Goal: Task Accomplishment & Management: Complete application form

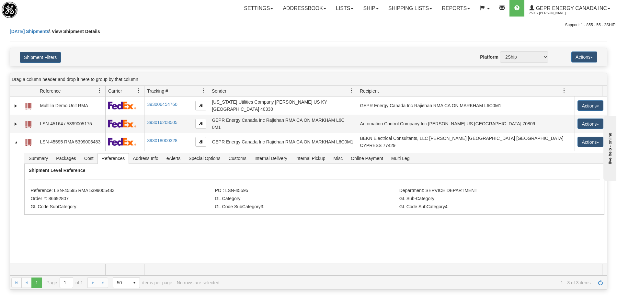
click at [166, 42] on div "Today Shipments \ View Shipment Details" at bounding box center [309, 38] width 598 height 20
click at [596, 286] on link "Refresh" at bounding box center [601, 283] width 10 height 10
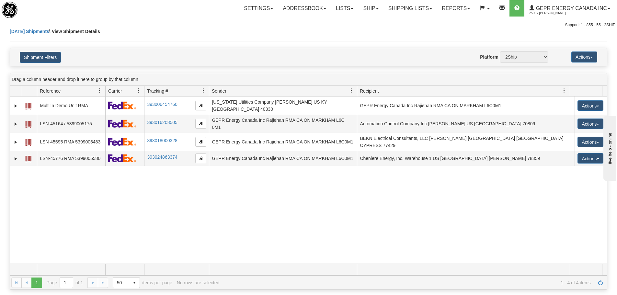
click at [252, 228] on div "31590048 2500 Multilin Demo Unit RMA 393006454760 09/09/2025 09/09/2025 07:27:1…" at bounding box center [308, 180] width 597 height 167
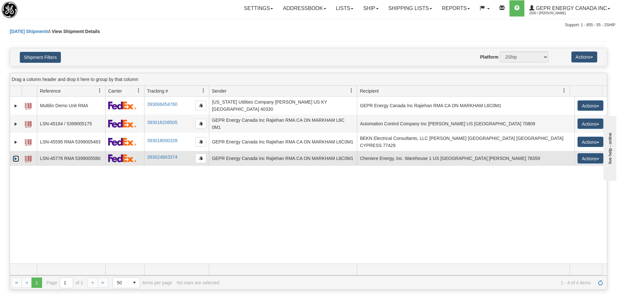
click at [17, 156] on link "Expand" at bounding box center [16, 159] width 6 height 6
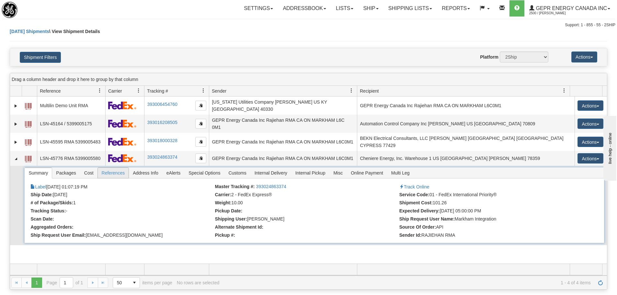
click at [110, 173] on span "References" at bounding box center [113, 173] width 31 height 10
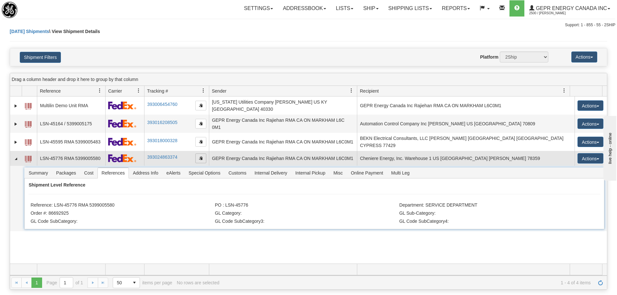
click at [199, 156] on span "button" at bounding box center [201, 158] width 4 height 4
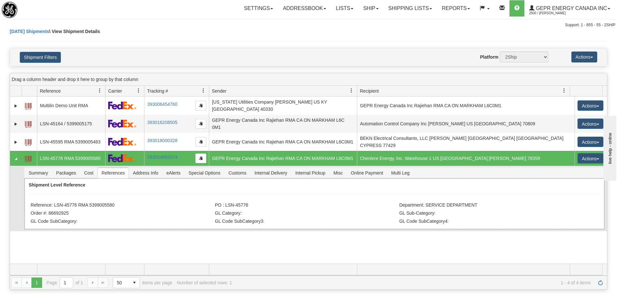
drag, startPoint x: 117, startPoint y: 200, endPoint x: 55, endPoint y: 205, distance: 61.7
click at [55, 205] on li "Reference: LSN-45776 RMA 5399005580" at bounding box center [121, 206] width 183 height 6
copy li "LSN-45776 RMA 5399005580"
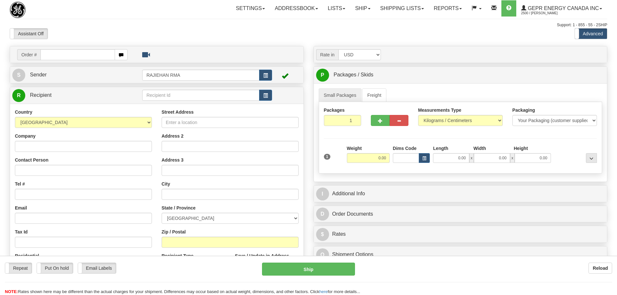
click at [58, 54] on input "text" at bounding box center [78, 54] width 75 height 11
type input "86692925"
click at [76, 33] on div "Toggle navigation Settings Shipping Preferences Fields Preferences New" at bounding box center [311, 182] width 622 height 365
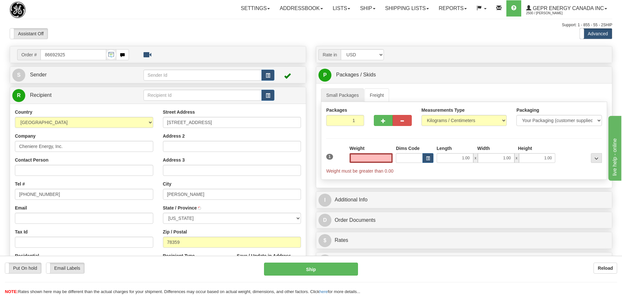
type input "GREGORY"
type input "0.00"
click at [269, 80] on button "button" at bounding box center [265, 75] width 13 height 11
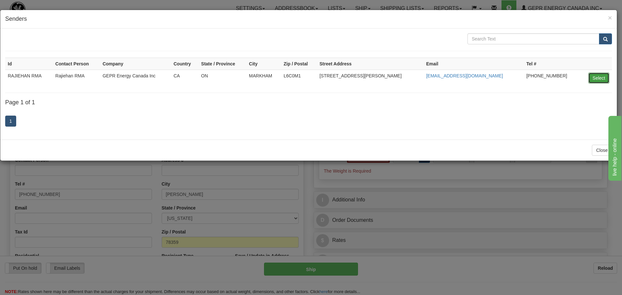
click at [596, 78] on button "Select" at bounding box center [599, 78] width 21 height 11
type input "RAJIEHAN RMA"
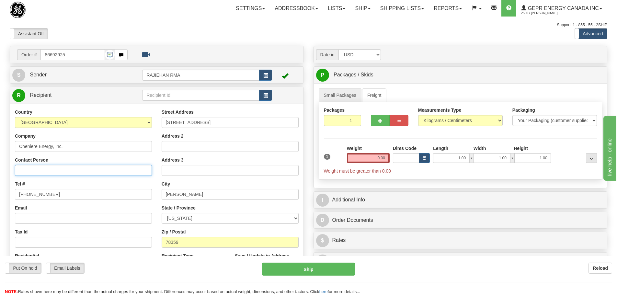
click at [22, 170] on input "Contact Person" at bounding box center [83, 170] width 137 height 11
paste input "Warehouse 1"
type input "Warehouse 1"
click at [117, 181] on div "Tel # (779)7960565" at bounding box center [83, 190] width 137 height 19
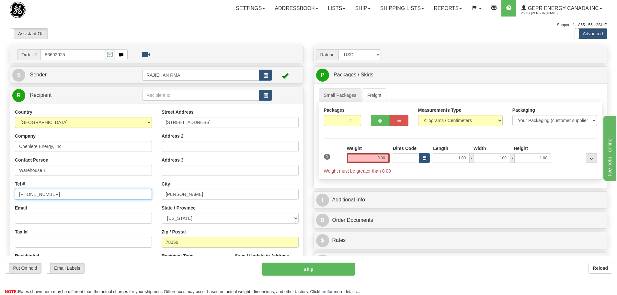
drag, startPoint x: 64, startPoint y: 195, endPoint x: -18, endPoint y: 190, distance: 81.2
click at [0, 190] on html "Training Course Close Toggle navigation Settings Shipping Preferences New Sende…" at bounding box center [308, 147] width 617 height 295
type input "1111111111"
click at [97, 184] on div "Tel # 1111111111" at bounding box center [83, 190] width 137 height 19
click at [371, 162] on input "0.00" at bounding box center [368, 158] width 43 height 10
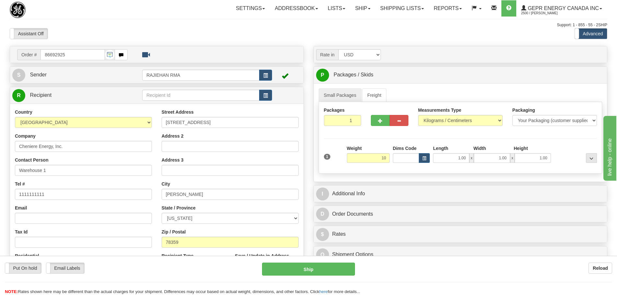
type input "10.00"
click at [374, 144] on div "Packages 1 1 Measurements Type" at bounding box center [461, 138] width 284 height 72
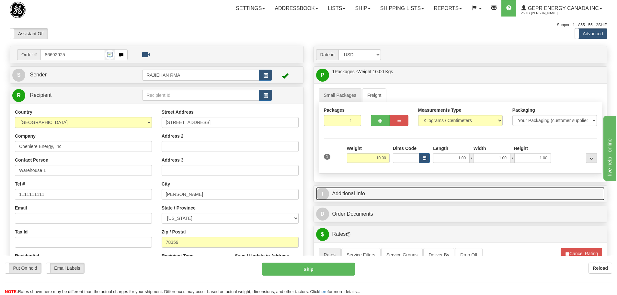
click at [367, 193] on link "I Additional Info" at bounding box center [460, 193] width 289 height 13
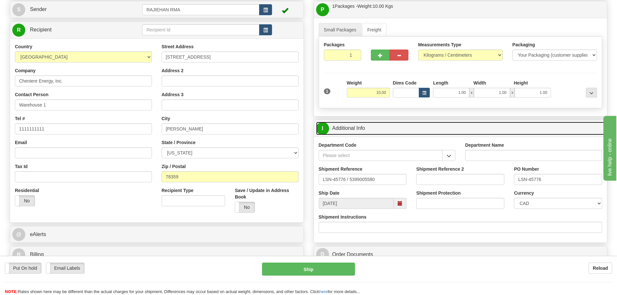
scroll to position [97, 0]
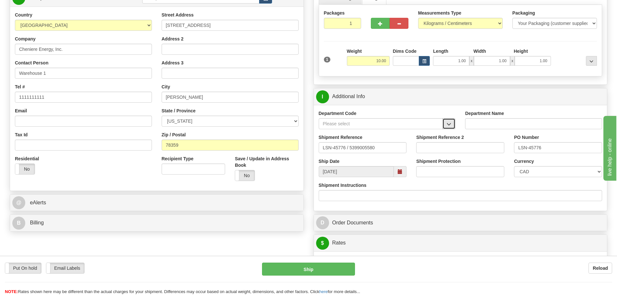
click at [444, 127] on button "button" at bounding box center [449, 123] width 13 height 11
click at [429, 133] on div "SER" at bounding box center [380, 133] width 118 height 7
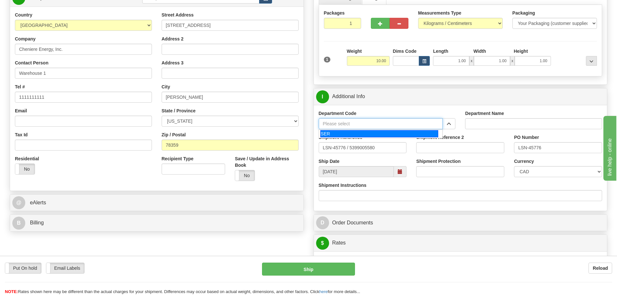
type input "SER"
type input "SERVICE DEPARTMENT"
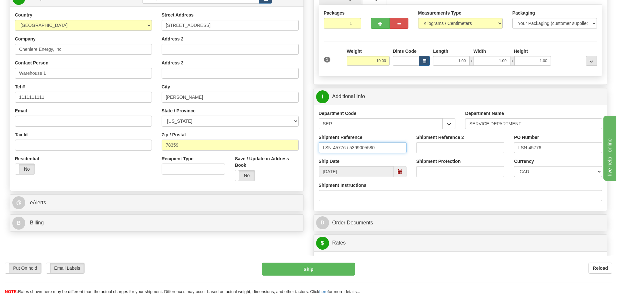
click at [349, 149] on input "LSN-45776 / 5399005580" at bounding box center [363, 147] width 88 height 11
type input "LSN-45776 RMA 5399005580"
click at [549, 170] on select "CAD USD EUR ZAR [PERSON_NAME] ARN AUD AUS AWG BBD BFR BGN BHD BMD BND BRC BRL C…" at bounding box center [558, 171] width 88 height 11
select select "1"
click at [514, 166] on select "CAD USD EUR ZAR [PERSON_NAME] ARN AUD AUS AWG BBD BFR BGN BHD BMD BND BRC BRL C…" at bounding box center [558, 171] width 88 height 11
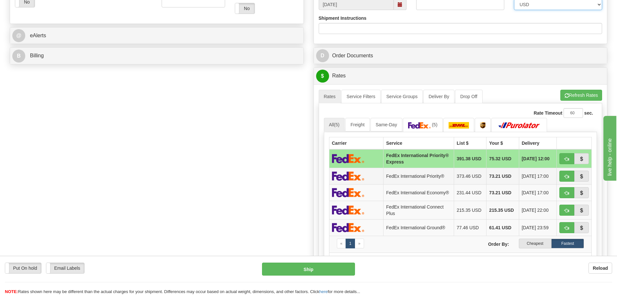
scroll to position [324, 0]
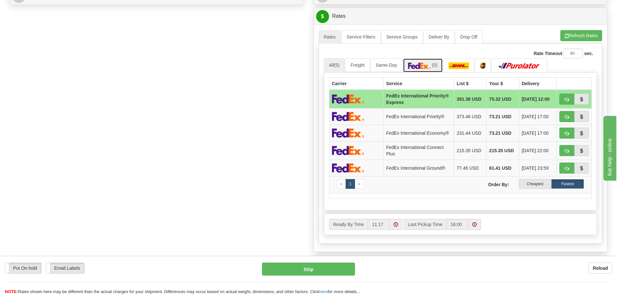
click at [418, 63] on img at bounding box center [419, 66] width 23 height 6
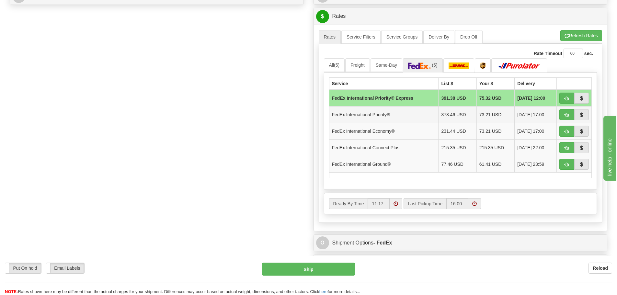
click at [559, 111] on td at bounding box center [574, 114] width 35 height 17
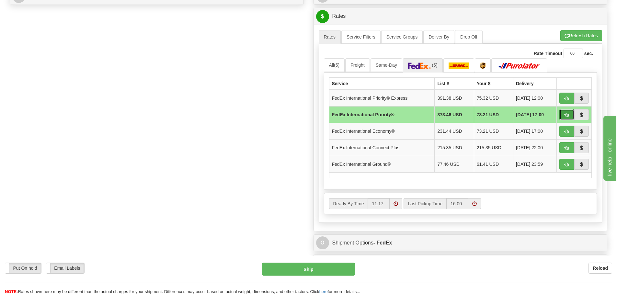
click at [569, 112] on button "button" at bounding box center [567, 114] width 15 height 11
type input "01"
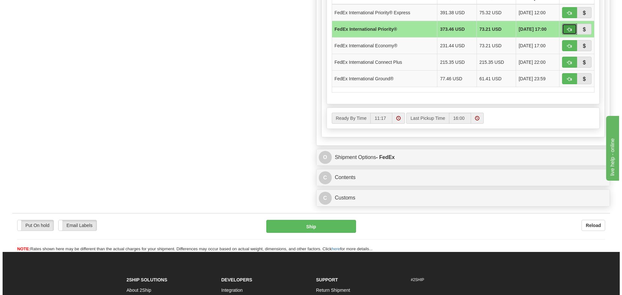
scroll to position [421, 0]
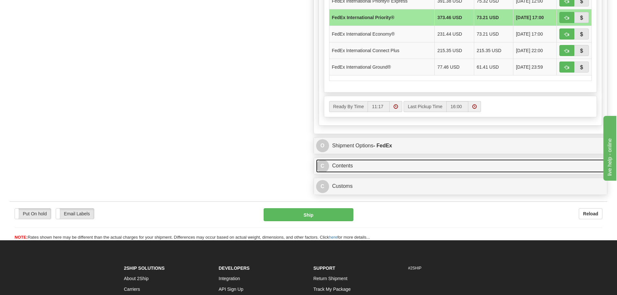
click at [381, 169] on link "C Contents" at bounding box center [460, 165] width 289 height 13
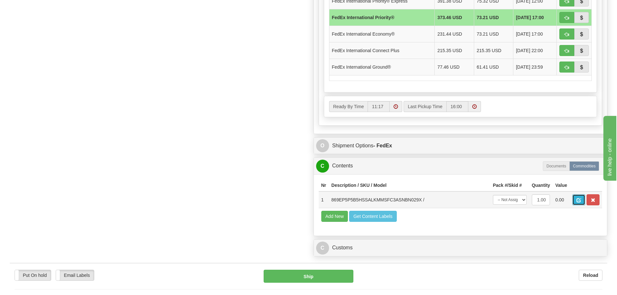
click at [576, 200] on button "button" at bounding box center [579, 199] width 13 height 11
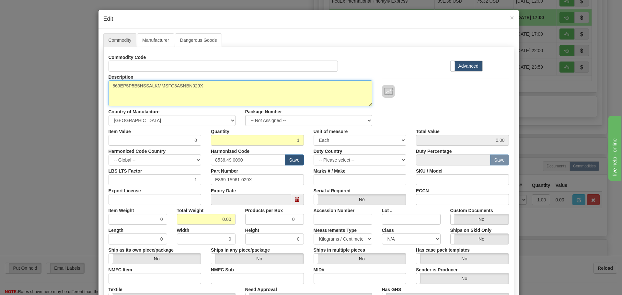
drag, startPoint x: 241, startPoint y: 88, endPoint x: 75, endPoint y: 102, distance: 166.2
click at [75, 101] on div "× Edit Commodity Manufacturer Dangerous Goods Commodity Code Standard Advanced …" at bounding box center [311, 147] width 622 height 295
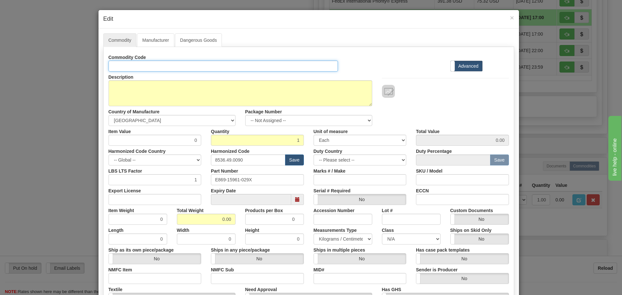
click at [149, 67] on input "Id" at bounding box center [224, 66] width 230 height 11
paste input "869EP5P5B5HSSALKMMSFC3ASNBN029X"
type input "869EP5P5B5HSSALKMMSFC3ASNBN029X"
drag, startPoint x: 278, startPoint y: 183, endPoint x: 154, endPoint y: 194, distance: 125.0
click at [154, 194] on div "Commodity Code 869EP5P5B5HSSALKMMSFC3ASNBN029X Standard Advanced Description 86…" at bounding box center [309, 188] width 401 height 272
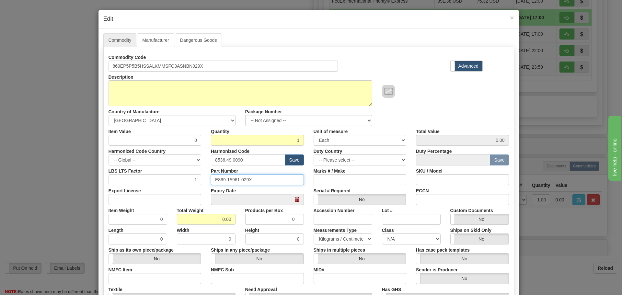
paste input "869EP5P5B5HSSALKMMSFC3ASNBN"
type input "869EP5P5B5HSSALKMMSFC3ASNBN029X"
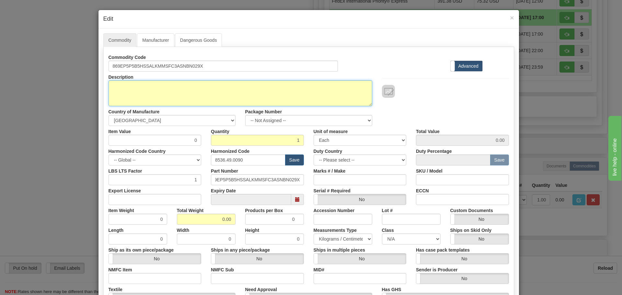
click at [154, 91] on textarea "869EP5P5B5HSSALKMMSFC3ASNBN029X" at bounding box center [241, 93] width 264 height 26
click at [173, 90] on textarea "869EP5P5B5HSSALKMMSFC3ASNBN029X" at bounding box center [241, 93] width 264 height 26
paste textarea "869 Motor Protection Relay"
type textarea "869 Motor Protection Relay"
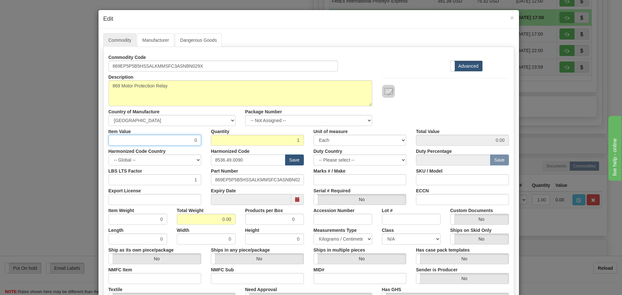
drag, startPoint x: 163, startPoint y: 140, endPoint x: 215, endPoint y: 151, distance: 53.5
click at [215, 151] on div "Commodity Code 869EP5P5B5HSSALKMMSFC3ASNBN029X Standard Advanced Description 86…" at bounding box center [309, 188] width 401 height 272
type input "75"
type input "75.00"
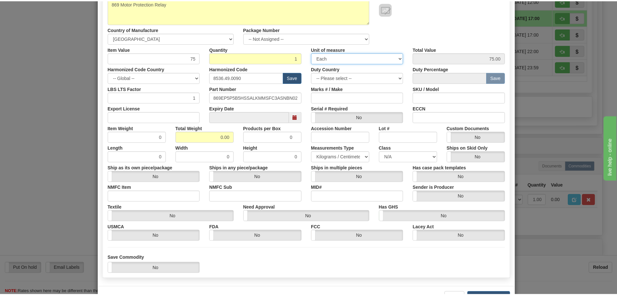
scroll to position [97, 0]
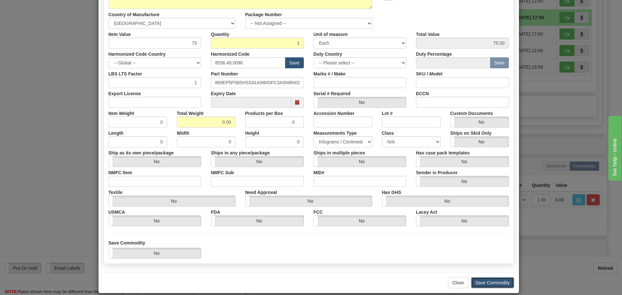
click at [496, 281] on button "Save Commodity" at bounding box center [492, 282] width 43 height 11
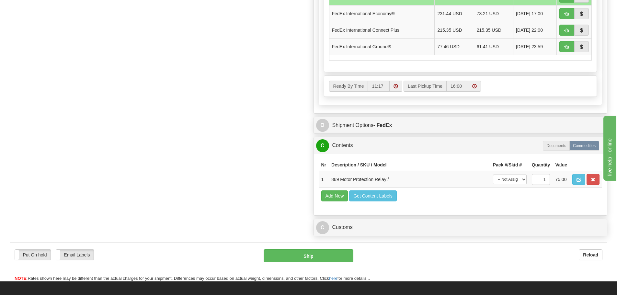
scroll to position [486, 0]
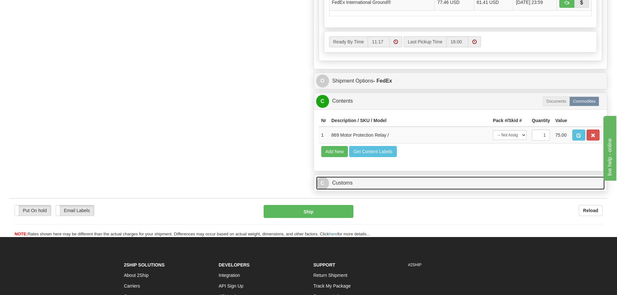
click at [354, 185] on link "C Customs" at bounding box center [460, 183] width 289 height 13
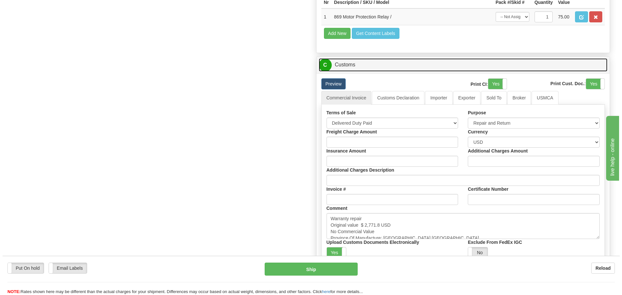
scroll to position [616, 0]
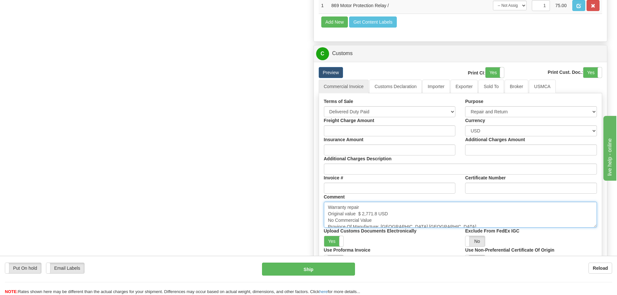
click at [381, 220] on textarea "Warranty repair Original value $ 2,771.8 USD No Commercial Value Province Of Ma…" at bounding box center [461, 215] width 274 height 26
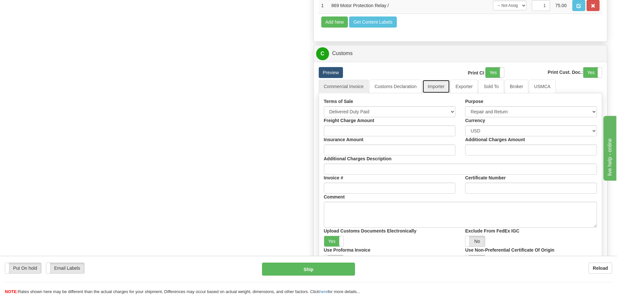
click at [438, 88] on link "Importer" at bounding box center [436, 87] width 27 height 14
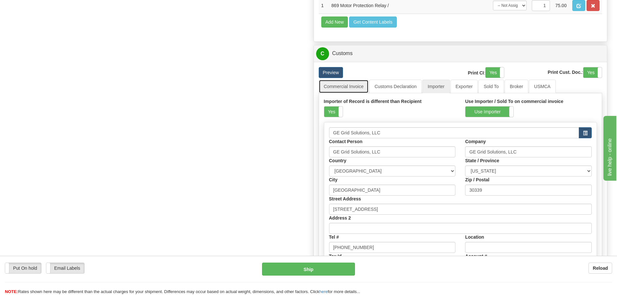
click at [359, 86] on link "Commercial Invoice" at bounding box center [344, 87] width 50 height 14
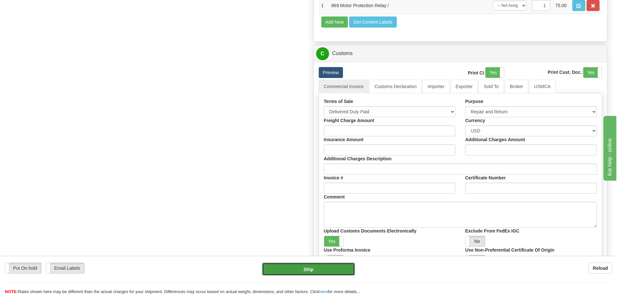
click at [273, 270] on button "Ship" at bounding box center [308, 269] width 93 height 13
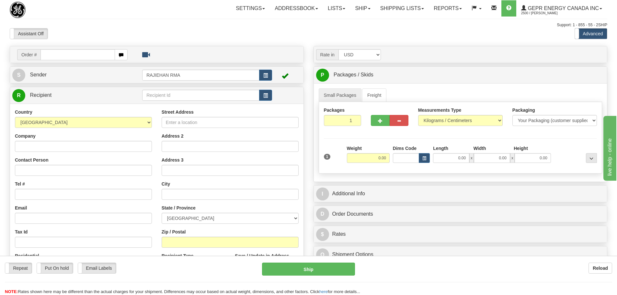
click at [196, 36] on div "Assistant On Assistant Off Do a return Do a return" at bounding box center [131, 33] width 253 height 11
click at [88, 58] on input "text" at bounding box center [78, 54] width 75 height 11
paste input "86692933"
type input "86692933"
click at [101, 20] on body "Training Course Close Toggle navigation Settings Shipping Preferences New Recip…" at bounding box center [308, 147] width 617 height 295
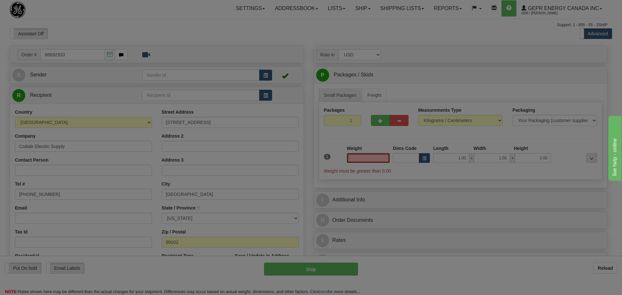
type input "0.00"
type input "LAS VEGAS"
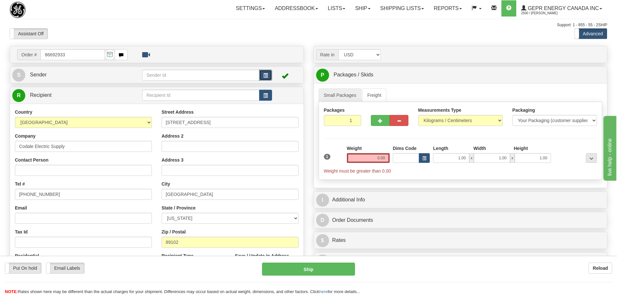
click at [266, 74] on span "button" at bounding box center [266, 76] width 5 height 4
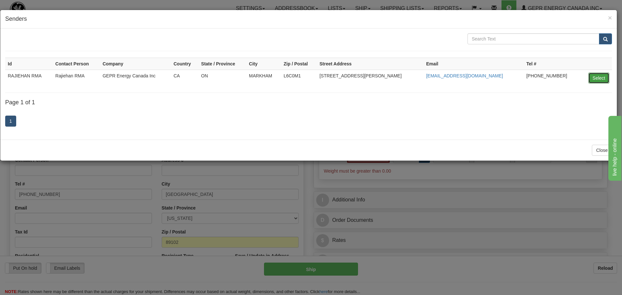
click at [604, 82] on button "Select" at bounding box center [599, 78] width 21 height 11
type input "RAJIEHAN RMA"
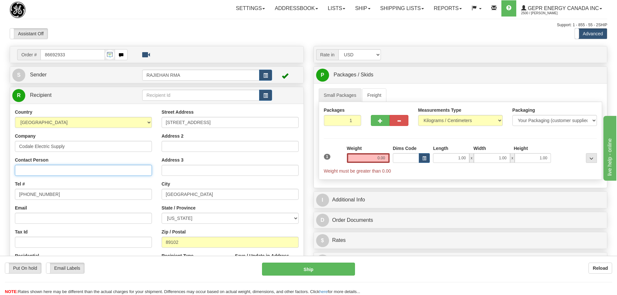
click at [71, 170] on input "Contact Person" at bounding box center [83, 170] width 137 height 11
paste input "[PERSON_NAME]"
type input "[PERSON_NAME]"
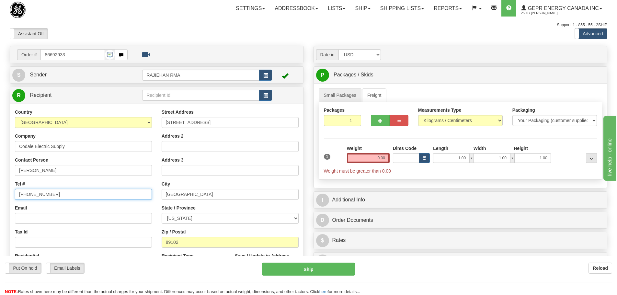
drag, startPoint x: 71, startPoint y: 198, endPoint x: -26, endPoint y: 206, distance: 97.3
click at [0, 206] on html "Training Course Close Toggle navigation Settings Shipping Preferences New Sende…" at bounding box center [308, 147] width 617 height 295
paste input "[PHONE_NUMBER]"
type input "[PHONE_NUMBER]"
click at [208, 40] on div "Toggle navigation Settings Shipping Preferences Fields Preferences New" at bounding box center [308, 182] width 617 height 365
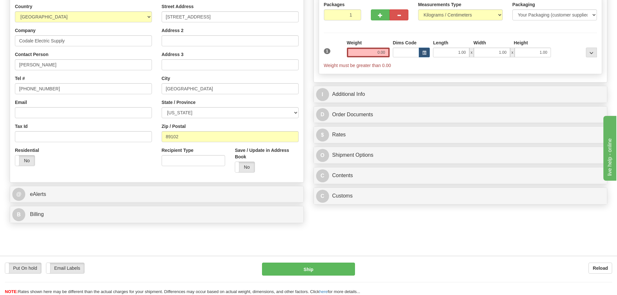
scroll to position [32, 0]
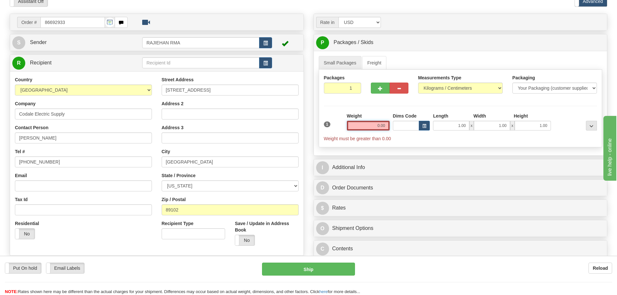
click at [360, 127] on input "0.00" at bounding box center [368, 126] width 43 height 10
type input "0.00"
click at [144, 49] on div "S Sender RAJIEHAN RMA" at bounding box center [157, 42] width 294 height 17
click at [384, 127] on input "0.00" at bounding box center [368, 126] width 43 height 10
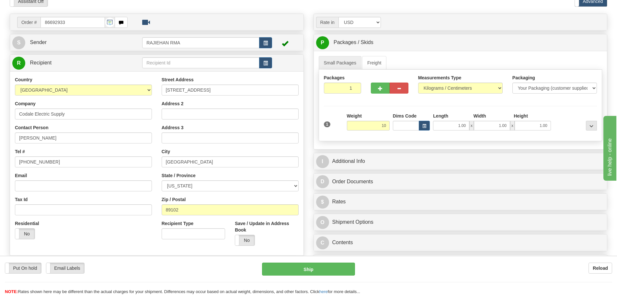
type input "10.00"
click at [347, 117] on label "Weight" at bounding box center [354, 116] width 15 height 6
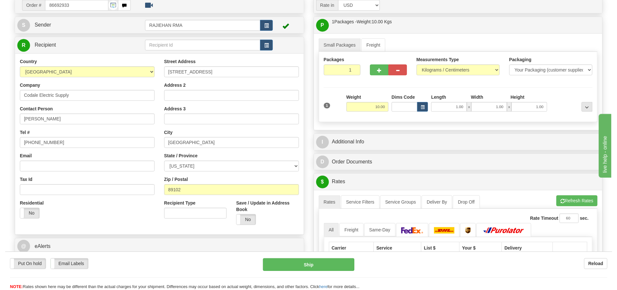
scroll to position [65, 0]
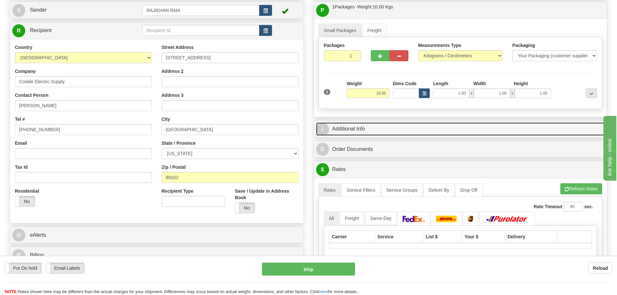
click at [405, 135] on link "I Additional Info" at bounding box center [460, 129] width 289 height 13
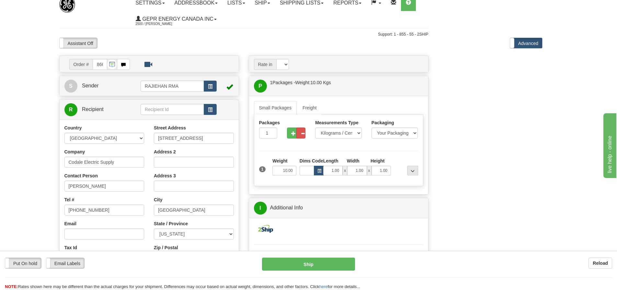
scroll to position [0, 65]
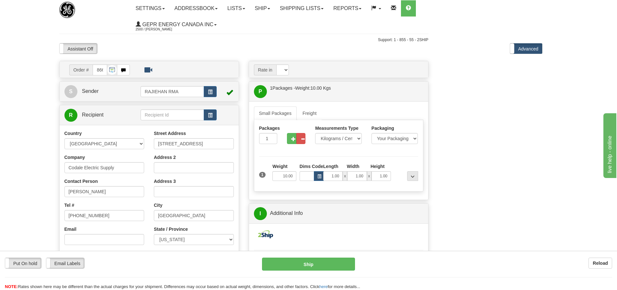
click at [508, 182] on body "Training Course Close Toggle navigation Settings Shipping Preferences New Recip…" at bounding box center [243, 145] width 617 height 290
click at [524, 50] on label "Advanced" at bounding box center [527, 48] width 32 height 10
click at [524, 50] on label "Standard" at bounding box center [527, 48] width 32 height 10
click at [502, 81] on body "Training Course Close Toggle navigation Settings Shipping Preferences New Recip…" at bounding box center [243, 145] width 617 height 290
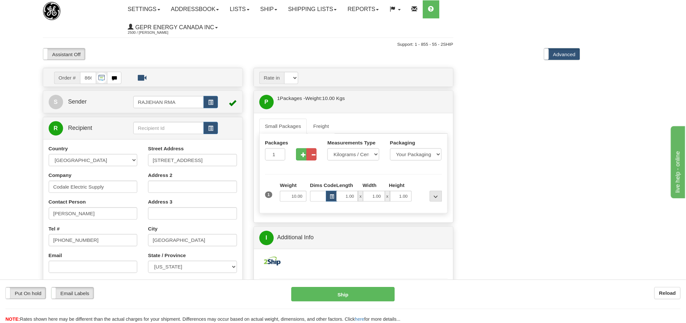
scroll to position [0, 51]
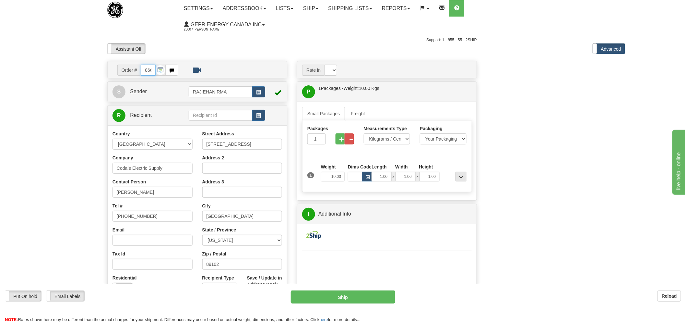
drag, startPoint x: 426, startPoint y: 0, endPoint x: 146, endPoint y: 68, distance: 287.9
click at [146, 68] on input "86692933" at bounding box center [148, 70] width 15 height 11
type input "AC86692933"
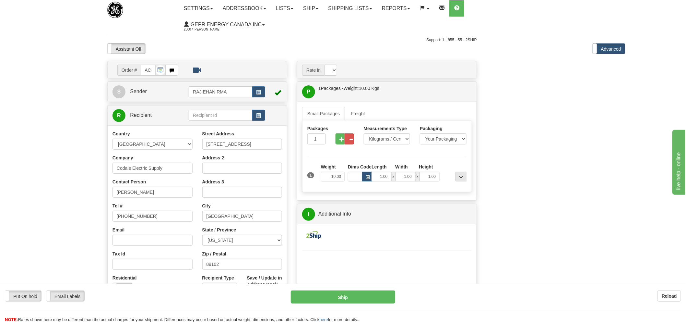
click at [158, 50] on div "Assistant On Assistant Off Do a return Do a return" at bounding box center [181, 48] width 158 height 11
click at [149, 50] on div "Assistant On Assistant Off Do a return Do a return" at bounding box center [181, 48] width 158 height 11
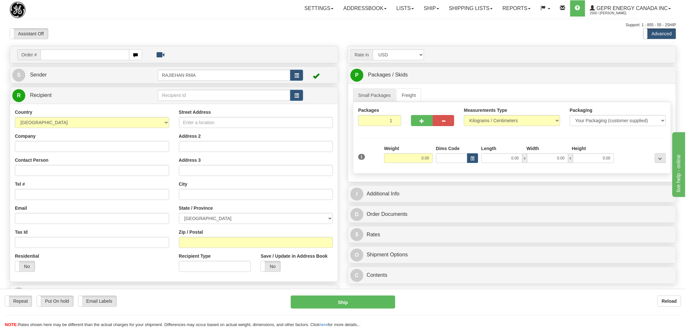
click at [332, 29] on div "Assistant On Assistant Off Do a return Do a return Previous Next Standard Advan…" at bounding box center [343, 33] width 676 height 11
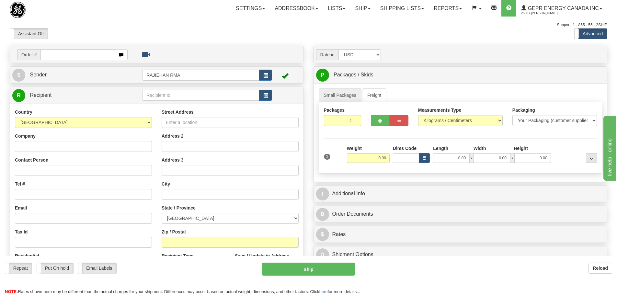
drag, startPoint x: 453, startPoint y: 1, endPoint x: 352, endPoint y: 32, distance: 105.7
click at [352, 32] on div "Assistant On Assistant Off Do a return Do a return Previous Next Standard Advan…" at bounding box center [309, 33] width 608 height 11
click at [50, 55] on input "text" at bounding box center [78, 54] width 75 height 11
paste input "5399004985"
type input "5399004985"
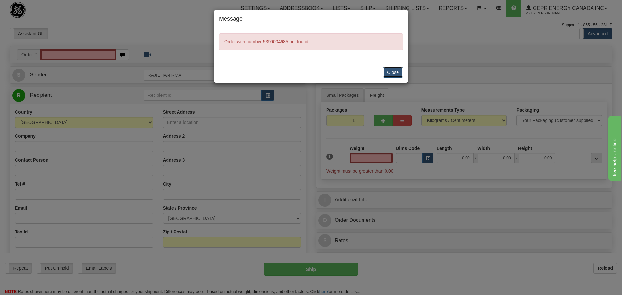
click at [384, 69] on button "Close" at bounding box center [393, 72] width 20 height 11
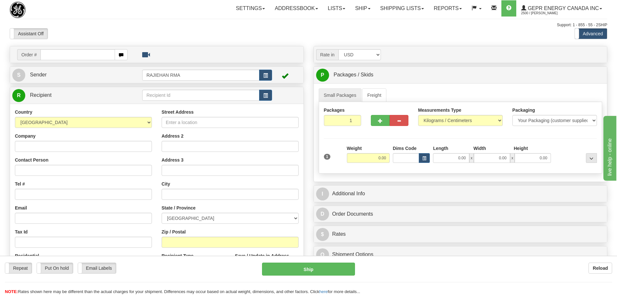
drag, startPoint x: 0, startPoint y: 0, endPoint x: 105, endPoint y: 56, distance: 118.9
click at [105, 56] on input "text" at bounding box center [78, 54] width 75 height 11
drag, startPoint x: 51, startPoint y: 57, endPoint x: 34, endPoint y: 59, distance: 16.9
click at [34, 59] on div "Order # 0086692933" at bounding box center [72, 54] width 111 height 11
click at [49, 52] on input "0086692933" at bounding box center [78, 54] width 75 height 11
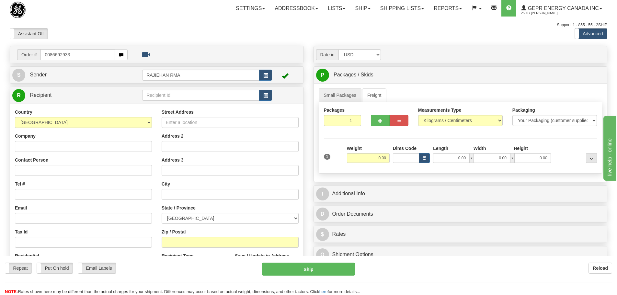
click at [47, 56] on input "0086692933" at bounding box center [78, 54] width 75 height 11
click at [49, 56] on input "0086692933" at bounding box center [78, 54] width 75 height 11
click at [49, 55] on input "0086692933" at bounding box center [78, 54] width 75 height 11
type input "86692933"
click at [83, 35] on body "Training Course Close Toggle navigation Settings Shipping Preferences New Recip…" at bounding box center [308, 147] width 617 height 295
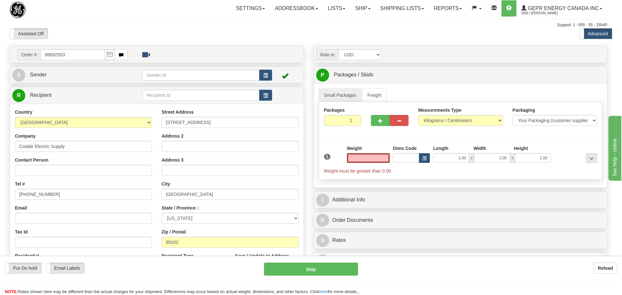
type input "[GEOGRAPHIC_DATA]"
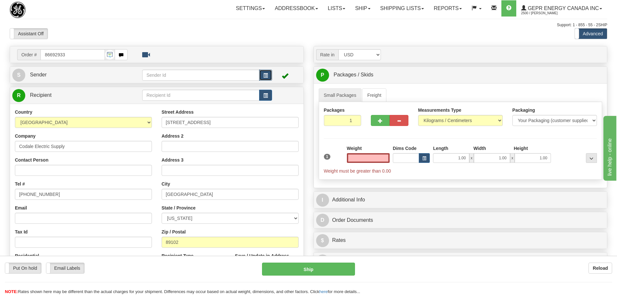
type input "0.00"
click at [264, 70] on button "button" at bounding box center [265, 75] width 13 height 11
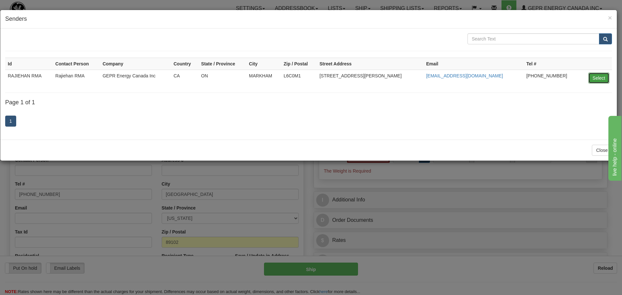
click at [596, 76] on button "Select" at bounding box center [599, 78] width 21 height 11
type input "RAJIEHAN RMA"
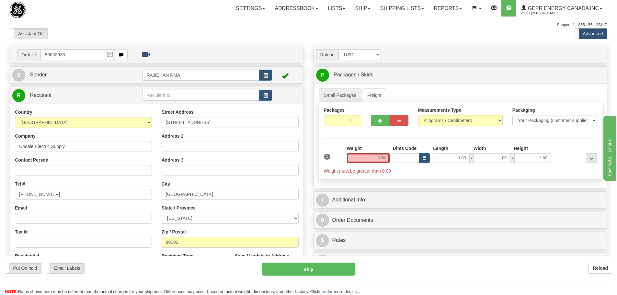
click at [290, 39] on div "Assistant On Assistant Off Do a return Do a return Previous Next Standard Advan…" at bounding box center [309, 33] width 608 height 11
click at [36, 175] on input "Contact Person" at bounding box center [83, 170] width 137 height 11
paste input "Michael Bennett"
type input "Michael Bennett"
drag, startPoint x: 62, startPoint y: 198, endPoint x: -62, endPoint y: 191, distance: 124.4
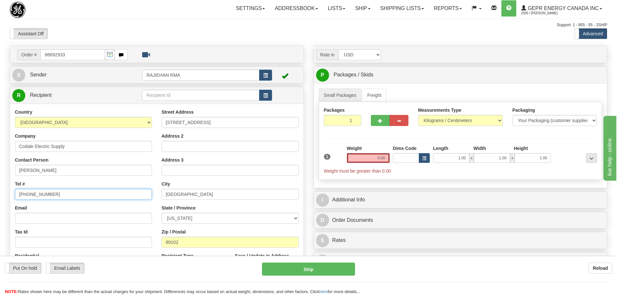
click at [0, 191] on html "Training Course Close Toggle navigation Settings Shipping Preferences New Sende…" at bounding box center [308, 147] width 617 height 295
paste input "702-967-872"
type input "702-967-8725"
click at [147, 182] on div "Tel # 702-967-8725" at bounding box center [83, 190] width 137 height 19
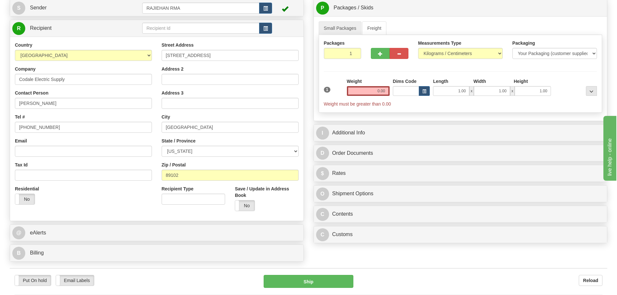
scroll to position [97, 0]
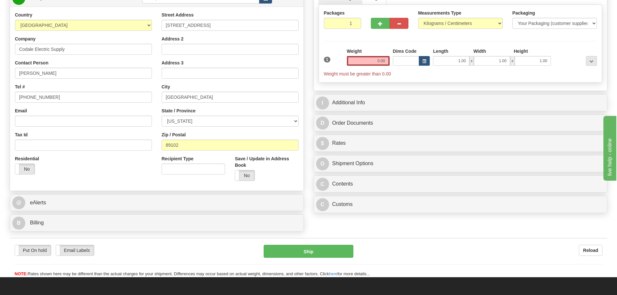
click at [365, 55] on div "Weight 0.00" at bounding box center [368, 57] width 43 height 18
click at [365, 56] on input "0.00" at bounding box center [368, 61] width 43 height 10
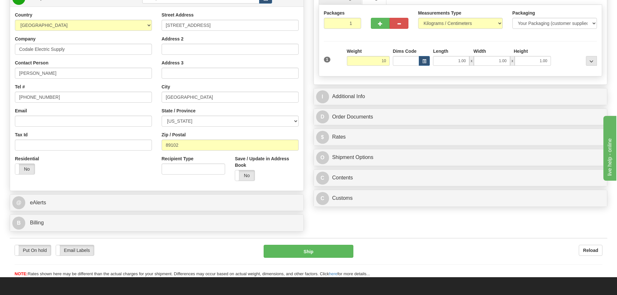
type input "10.00"
click at [367, 45] on div "Packages 1 1 Measurements Type" at bounding box center [461, 41] width 284 height 72
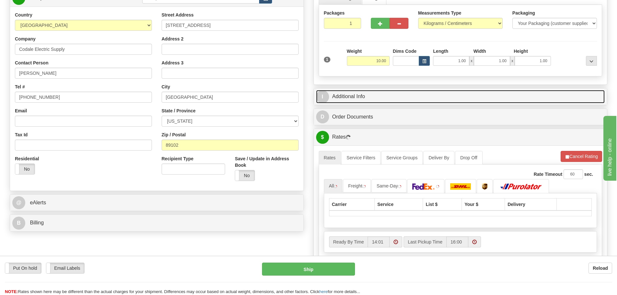
click at [386, 100] on link "I Additional Info" at bounding box center [460, 96] width 289 height 13
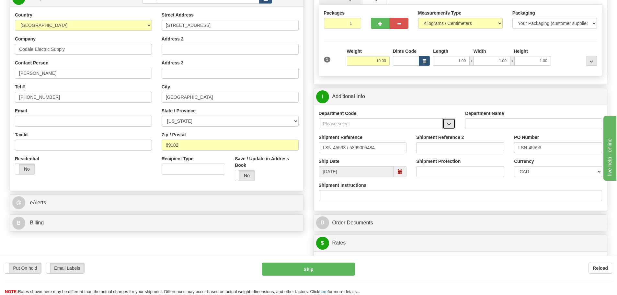
click at [445, 122] on button "button" at bounding box center [449, 123] width 13 height 11
click at [394, 133] on div "SER" at bounding box center [380, 133] width 118 height 7
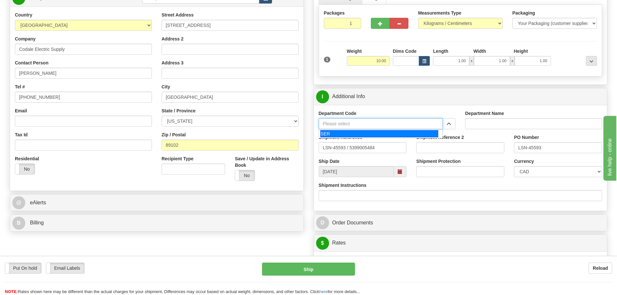
type input "SER"
type input "SERVICE DEPARTMENT"
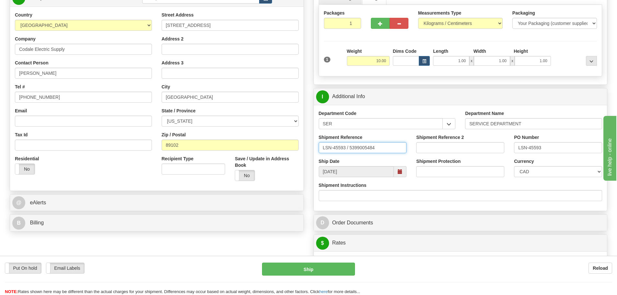
drag, startPoint x: 347, startPoint y: 147, endPoint x: 350, endPoint y: 153, distance: 7.1
click at [350, 153] on div "Shipment Reference LSN-45593 / 5399005484" at bounding box center [363, 146] width 98 height 24
type input "LSN-45593 RMA 5399005484"
click at [572, 173] on select "CAD USD EUR ZAR RON ANG ARN AUD AUS AWG BBD BFR BGN BHD BMD BND BRC BRL CHP CKZ…" at bounding box center [558, 171] width 88 height 11
select select "1"
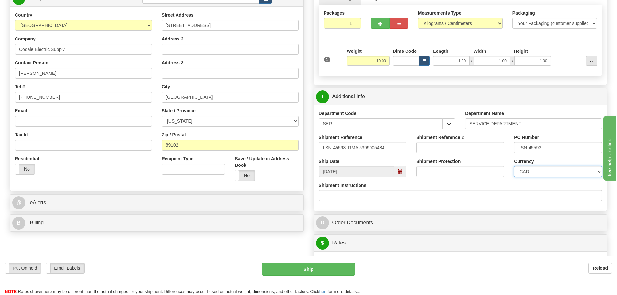
click at [514, 166] on select "CAD USD EUR ZAR RON ANG ARN AUD AUS AWG BBD BFR BGN BHD BMD BND BRC BRL CHP CKZ…" at bounding box center [558, 171] width 88 height 11
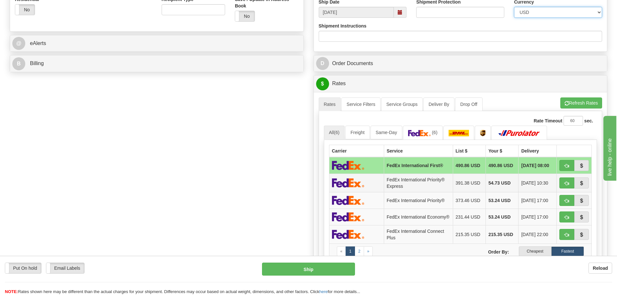
scroll to position [259, 0]
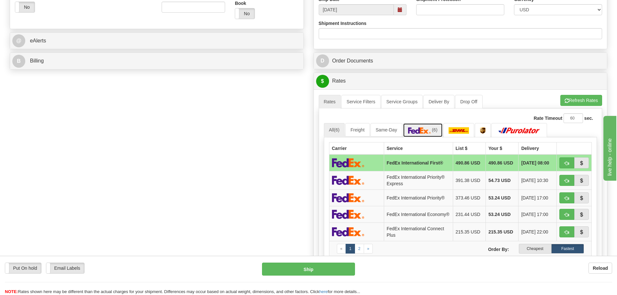
click at [417, 131] on img at bounding box center [419, 130] width 23 height 6
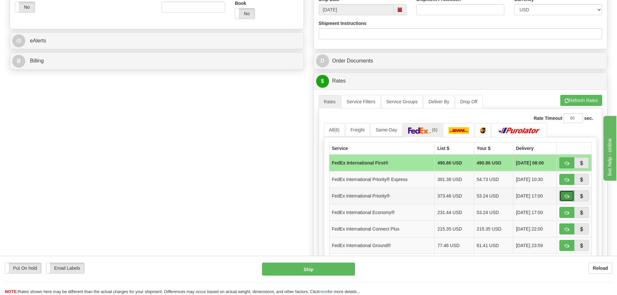
click at [568, 195] on span "button" at bounding box center [567, 196] width 5 height 4
type input "01"
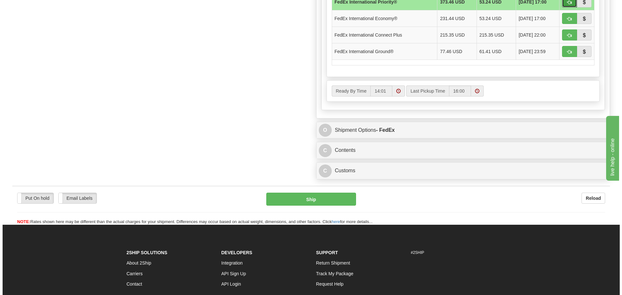
scroll to position [454, 0]
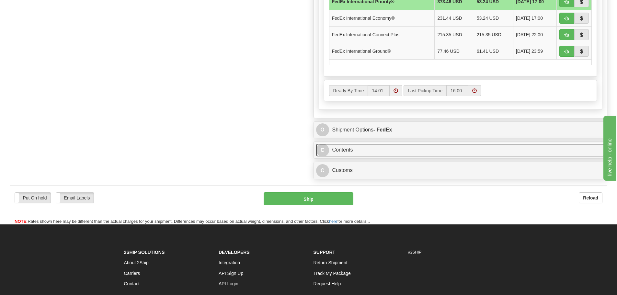
click at [351, 151] on link "C Contents" at bounding box center [460, 150] width 289 height 13
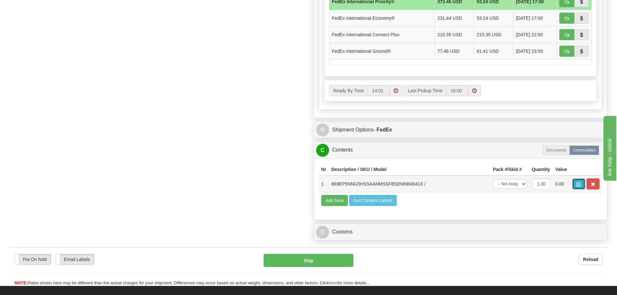
click at [585, 182] on button "button" at bounding box center [579, 184] width 13 height 11
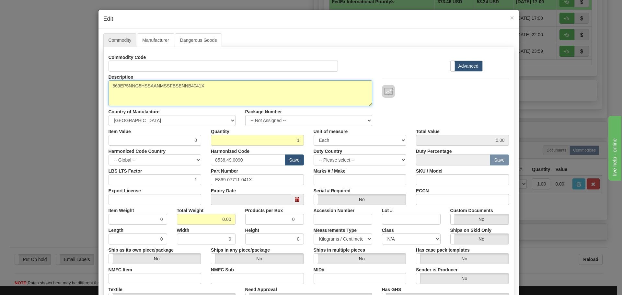
drag, startPoint x: 228, startPoint y: 94, endPoint x: 74, endPoint y: 110, distance: 154.8
click at [74, 110] on div "× Edit Commodity Manufacturer Dangerous Goods Commodity Code Standard Advanced …" at bounding box center [311, 147] width 622 height 295
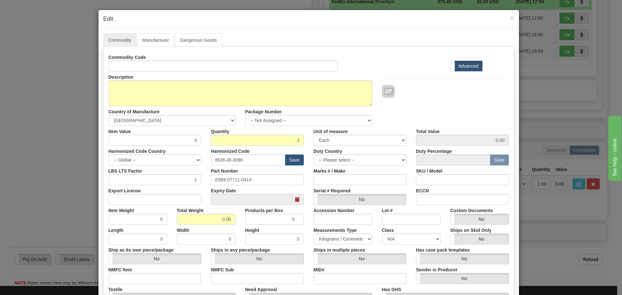
click at [129, 60] on label "Commodity Code" at bounding box center [128, 56] width 38 height 9
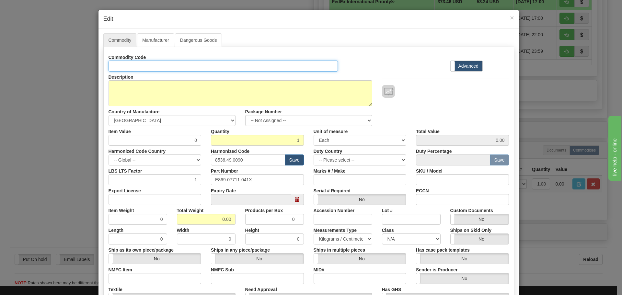
click at [129, 61] on input "Id" at bounding box center [224, 66] width 230 height 11
click at [130, 62] on input "Id" at bounding box center [224, 66] width 230 height 11
paste input "869EP5NNG5HSSAANMSSFBSENNB4041X"
type input "869EP5NNG5HSSAANMSSFBSENNB4041X"
drag, startPoint x: 254, startPoint y: 184, endPoint x: 208, endPoint y: 188, distance: 46.6
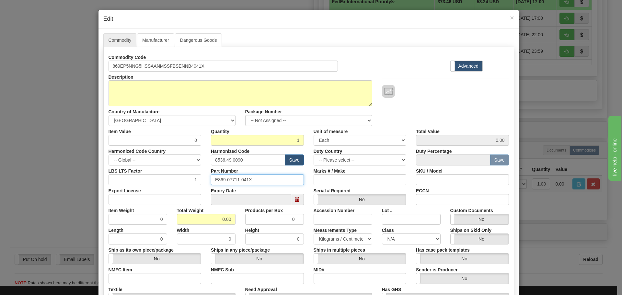
click at [208, 188] on div "Commodity Code 869EP5NNG5HSSAANMSSFBSENNB4041X Standard Advanced Description 86…" at bounding box center [309, 188] width 401 height 272
paste input "869EP5NNG5HSSAANMSSFBSENNB4"
type input "869EP5NNG5HSSAANMSSFBSENNB4041X"
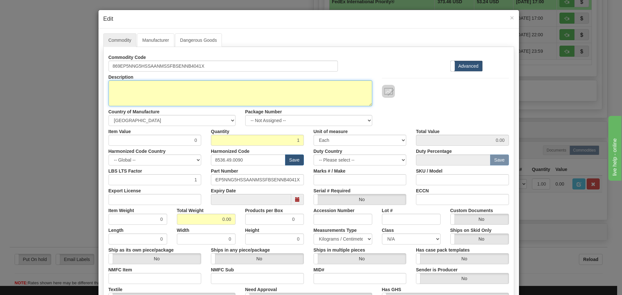
scroll to position [0, 0]
click at [222, 97] on textarea "869EP5NNG5HSSAANMSSFBSENNB4041X" at bounding box center [241, 93] width 264 height 26
click at [127, 90] on textarea "869EP5NNG5HSSAANMSSFBSENNB4041X" at bounding box center [241, 93] width 264 height 26
click at [157, 90] on textarea "869EP5NNG5HSSAANMSSFBSENNB4041X" at bounding box center [241, 93] width 264 height 26
paste textarea "869 Motor Protection Relay"
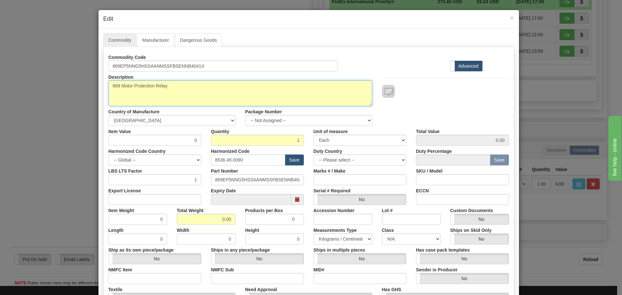
type textarea "869 Motor Protection Relay"
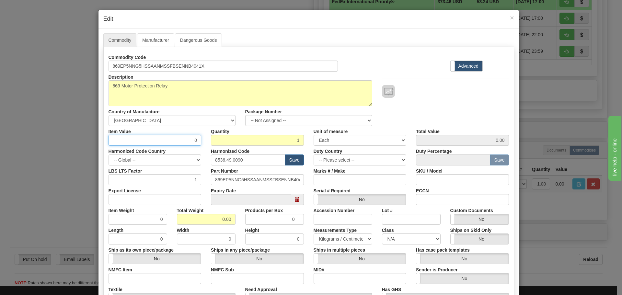
drag, startPoint x: 182, startPoint y: 137, endPoint x: 202, endPoint y: 140, distance: 21.0
click at [202, 140] on div "Item Value 0" at bounding box center [155, 136] width 103 height 20
type input "75"
type input "75.00"
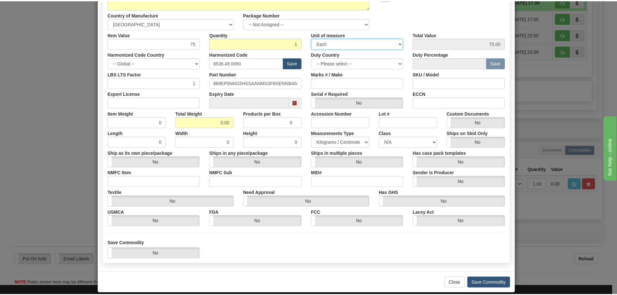
scroll to position [97, 0]
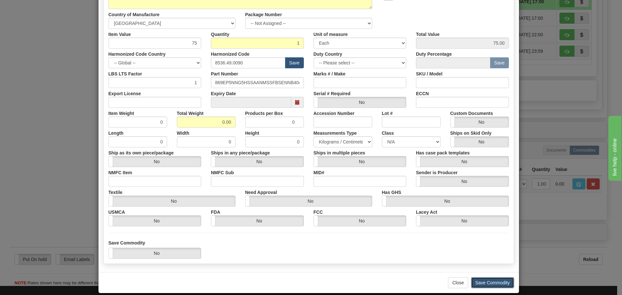
click at [481, 283] on button "Save Commodity" at bounding box center [492, 282] width 43 height 11
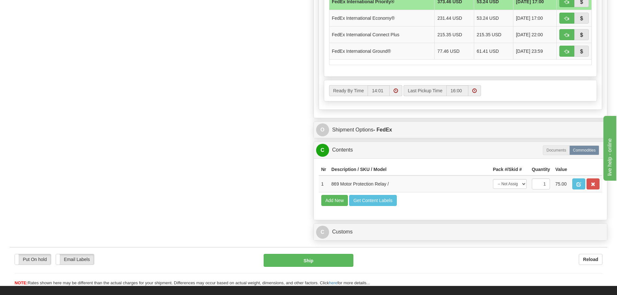
click at [442, 219] on div "Nr Description / SKU / Model Pack #/Skid # Quantity Value 1 869 Motor Protectio…" at bounding box center [461, 190] width 294 height 62
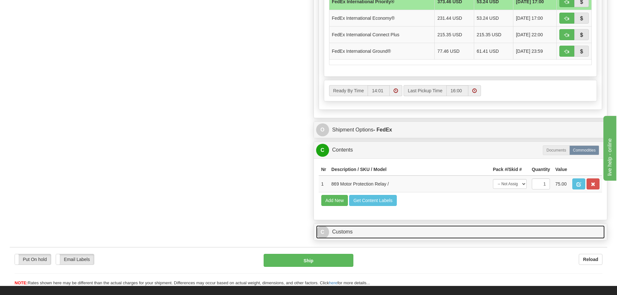
click at [441, 227] on link "C Customs" at bounding box center [460, 232] width 289 height 13
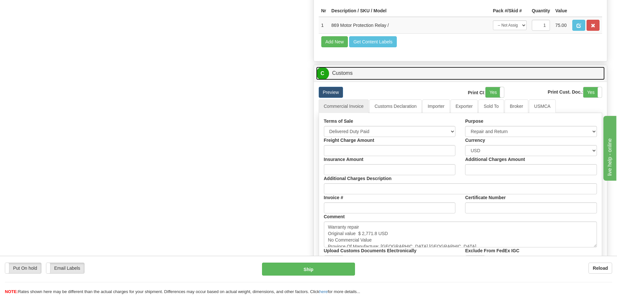
scroll to position [648, 0]
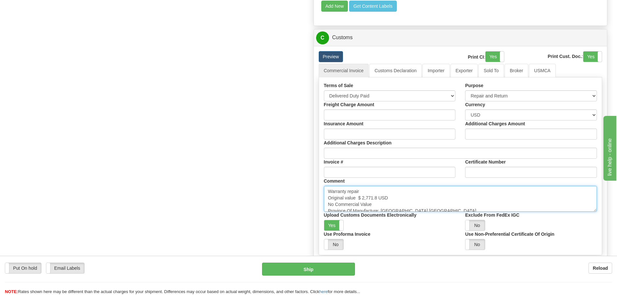
drag, startPoint x: 359, startPoint y: 199, endPoint x: 377, endPoint y: 198, distance: 18.5
click at [377, 198] on textarea "Warranty repair Original value $ 2,771.8 USD No Commercial Value Province Of Ma…" at bounding box center [461, 199] width 274 height 26
paste textarea "9,934.44"
type textarea "Warranty repair Original value $ 9,934.44 USD No Commercial Value Province Of M…"
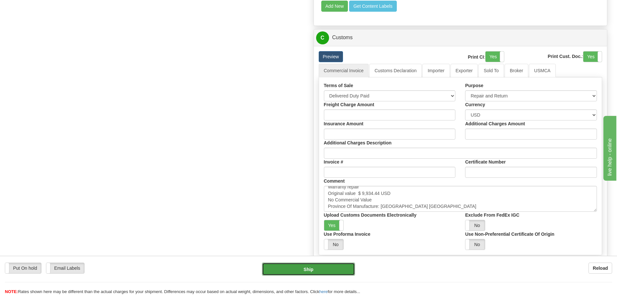
click at [310, 272] on button "Ship" at bounding box center [308, 269] width 93 height 13
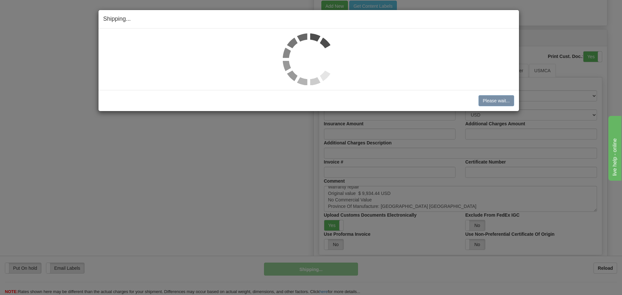
drag, startPoint x: 300, startPoint y: 232, endPoint x: 244, endPoint y: 6, distance: 231.9
click at [266, 99] on div "Shipping... Your SHIPMENT will EXPIRE in Please wait... Cancel Cancel Shipment …" at bounding box center [311, 147] width 622 height 295
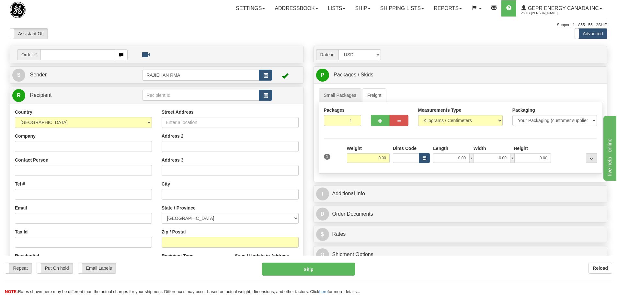
click at [143, 23] on div "Support: 1 - 855 - 55 - 2SHIP" at bounding box center [309, 25] width 598 height 6
click at [68, 47] on div "Order #" at bounding box center [157, 54] width 294 height 17
click at [65, 55] on input "text" at bounding box center [78, 54] width 75 height 11
paste input "86692963"
type input "86692963"
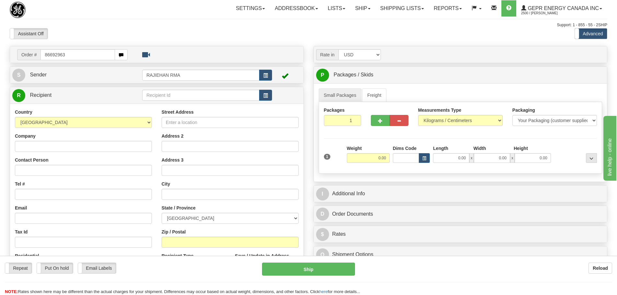
click at [84, 13] on body "Training Course Close Toggle navigation Settings Shipping Preferences New Recip…" at bounding box center [308, 147] width 617 height 295
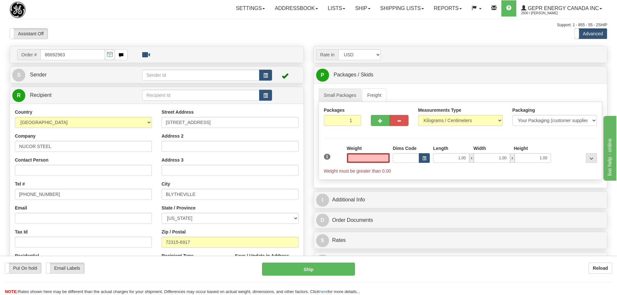
type input "0.00"
click at [24, 168] on input "Contact Person" at bounding box center [83, 170] width 137 height 11
paste input "[PERSON_NAME]"
type input "[PERSON_NAME]"
click at [62, 193] on input "[PHONE_NUMBER]" at bounding box center [83, 194] width 137 height 11
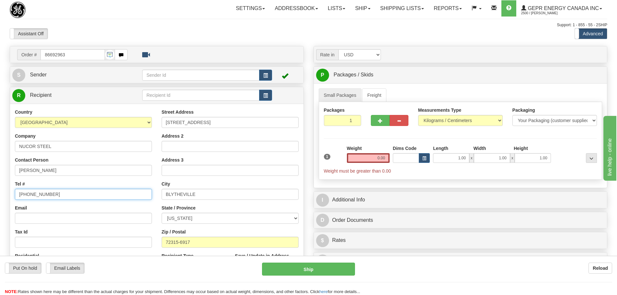
drag, startPoint x: 62, startPoint y: 193, endPoint x: -44, endPoint y: 190, distance: 106.7
click at [0, 190] on html "Training Course Close Toggle navigation Settings Shipping Preferences New Sende…" at bounding box center [308, 147] width 617 height 295
paste input "870.838.23"
type input "870.838.2365"
click at [378, 158] on input "0.00" at bounding box center [368, 158] width 43 height 10
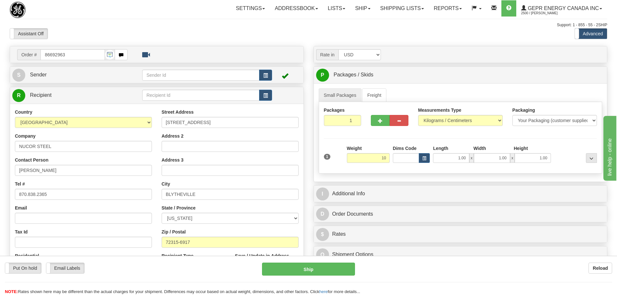
type input "10.00"
click at [324, 140] on div "Packages 1 1 Measurements Type" at bounding box center [461, 138] width 284 height 72
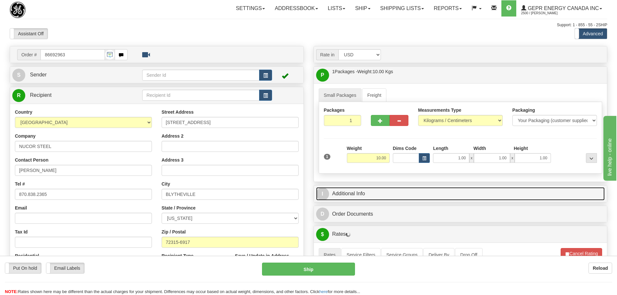
click at [354, 188] on link "I Additional Info" at bounding box center [460, 193] width 289 height 13
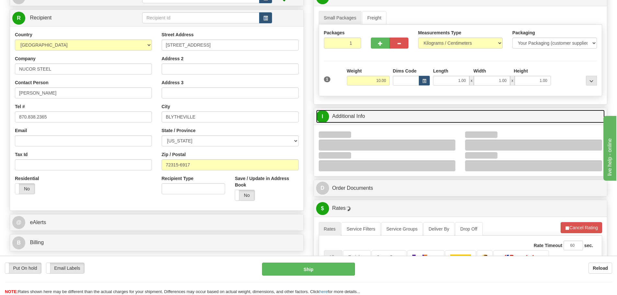
scroll to position [97, 0]
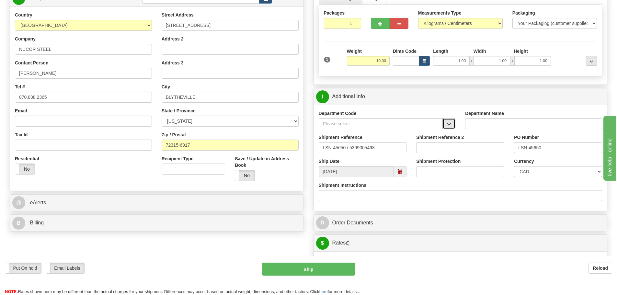
click at [454, 120] on button "button" at bounding box center [449, 123] width 13 height 11
click at [407, 130] on div "SER" at bounding box center [380, 133] width 118 height 7
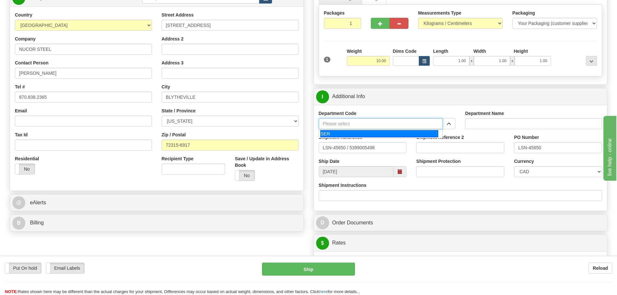
type input "SER"
type input "SERVICE DEPARTMENT"
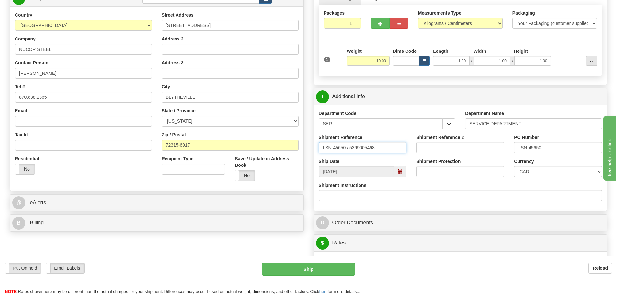
click at [349, 153] on div "Shipment Reference LSN-45650 / 5399005498" at bounding box center [363, 146] width 98 height 24
type input "LSN-45650 RMA 5399005498"
click at [408, 161] on div "Ship Date 09/09/2025" at bounding box center [363, 167] width 98 height 19
click at [543, 174] on select "CAD USD EUR ZAR RON ANG ARN AUD AUS AWG BBD BFR BGN BHD BMD BND BRC BRL CHP CKZ…" at bounding box center [558, 171] width 88 height 11
select select "1"
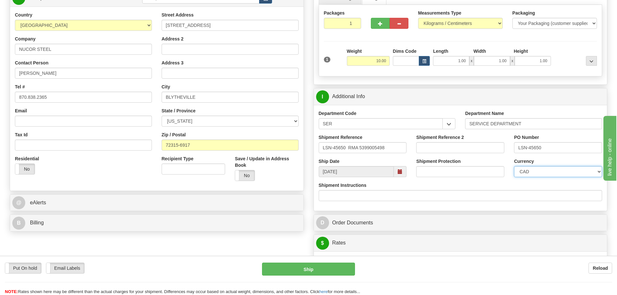
click at [514, 166] on select "CAD USD EUR ZAR RON ANG ARN AUD AUS AWG BBD BFR BGN BHD BMD BND BRC BRL CHP CKZ…" at bounding box center [558, 171] width 88 height 11
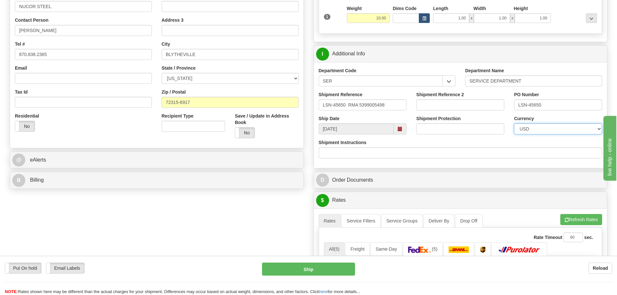
scroll to position [259, 0]
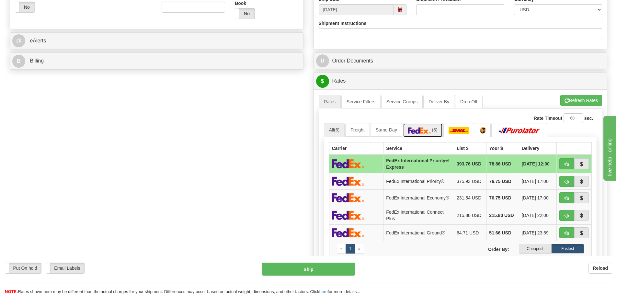
click at [415, 130] on img at bounding box center [419, 130] width 23 height 6
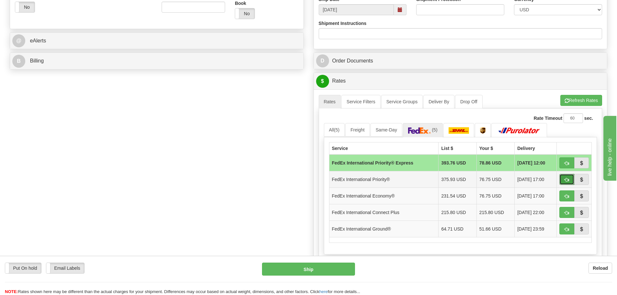
click at [562, 182] on button "button" at bounding box center [567, 179] width 15 height 11
type input "01"
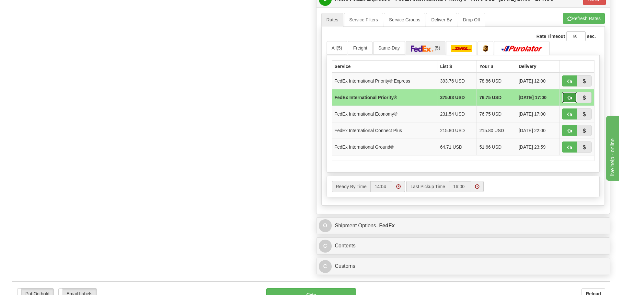
scroll to position [389, 0]
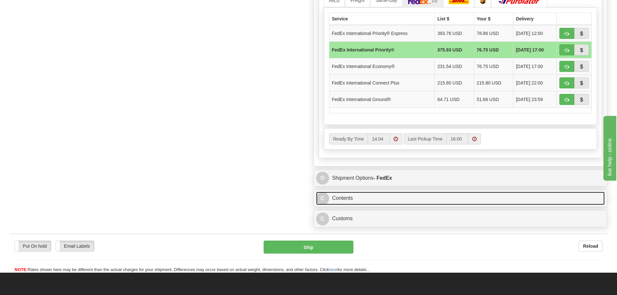
click at [395, 192] on link "C Contents" at bounding box center [460, 198] width 289 height 13
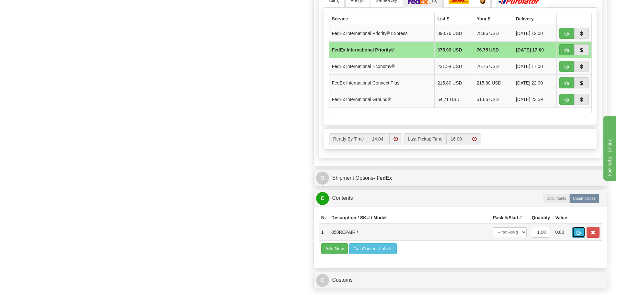
click at [578, 231] on span "button" at bounding box center [579, 233] width 5 height 4
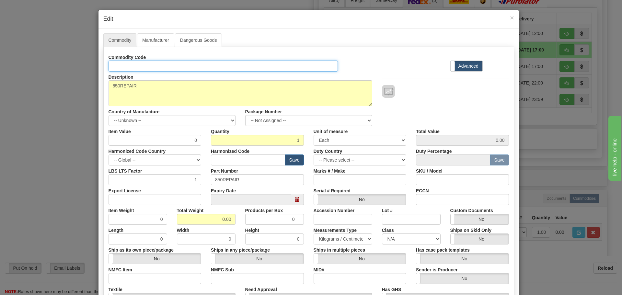
click at [166, 66] on input "Id" at bounding box center [224, 66] width 230 height 11
paste input "850-EP5NNG5HNNAAAGAPCA3ECNBN"
type input "850-EP5NNG5HNNAAAGAPCA3ECNBN"
drag, startPoint x: 232, startPoint y: 182, endPoint x: 95, endPoint y: 198, distance: 138.4
click at [95, 198] on div "× Edit Commodity Manufacturer Dangerous Goods Commodity Code 850-EP5NNG5HNNAAAG…" at bounding box center [311, 147] width 622 height 295
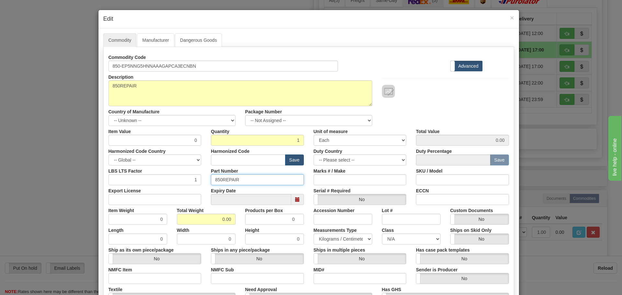
paste input "-EP5NNG5HNNAAAGAPCA3ECNBN"
type input "850-EP5NNG5HNNAAAGAPCA3ECNBN"
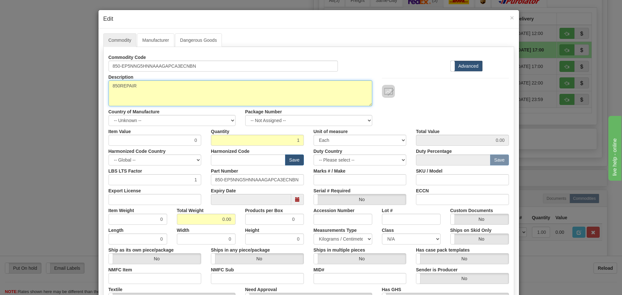
click at [149, 100] on textarea "850REPAIR" at bounding box center [241, 93] width 264 height 26
drag, startPoint x: 161, startPoint y: 85, endPoint x: 99, endPoint y: 96, distance: 63.3
click at [99, 96] on div "Commodity Manufacturer Dangerous Goods Commodity Code 850-EP5NNG5HNNAAAGAPCA3EC…" at bounding box center [309, 199] width 421 height 341
paste textarea "Feeder Protection System"
type textarea "850 Feeder Protection System"
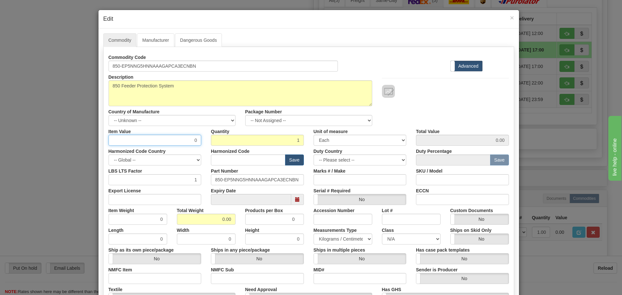
drag, startPoint x: 178, startPoint y: 139, endPoint x: 210, endPoint y: 140, distance: 32.1
click at [210, 140] on div "Item Value 0 Quantity 1 Unit of measure 3 Thousand Square Inches Adjustments 56…" at bounding box center [309, 136] width 410 height 20
type input "75"
type input "75.00"
click at [235, 157] on input "text" at bounding box center [248, 160] width 75 height 11
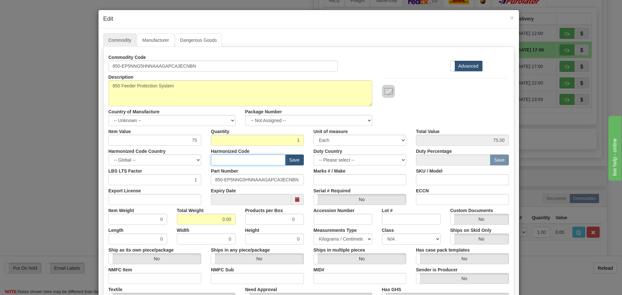
type input "8537.10.9070"
click at [228, 120] on select "-- Unknown -- AFGHANISTAN ALAND ISLANDS ALBANIA ALGERIA AMERICAN SAMOA ANDORRA …" at bounding box center [172, 120] width 127 height 11
select select "CA"
click at [109, 115] on select "-- Unknown -- AFGHANISTAN ALAND ISLANDS ALBANIA ALGERIA AMERICAN SAMOA ANDORRA …" at bounding box center [172, 120] width 127 height 11
click at [206, 150] on div "Harmonized Code 8537.10.9070 Save" at bounding box center [257, 156] width 103 height 20
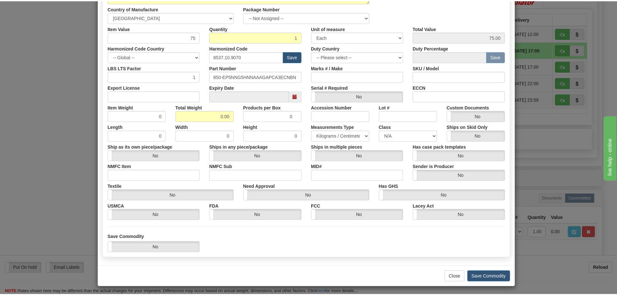
scroll to position [105, 0]
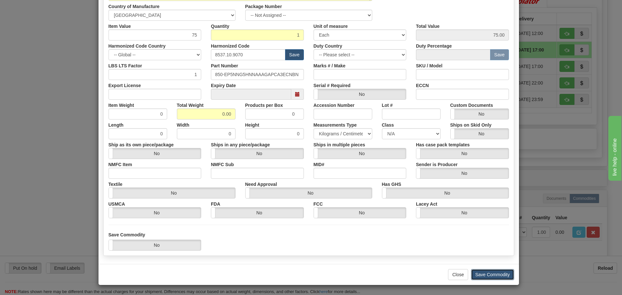
click at [496, 274] on button "Save Commodity" at bounding box center [492, 274] width 43 height 11
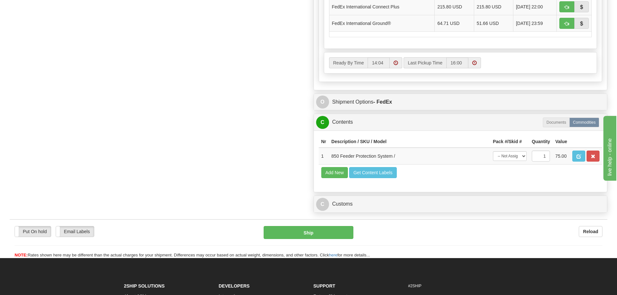
scroll to position [486, 0]
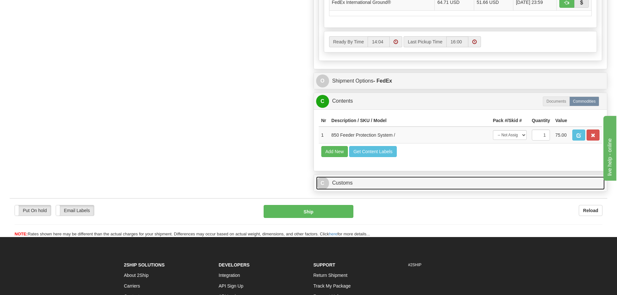
click at [452, 179] on link "C Customs" at bounding box center [460, 183] width 289 height 13
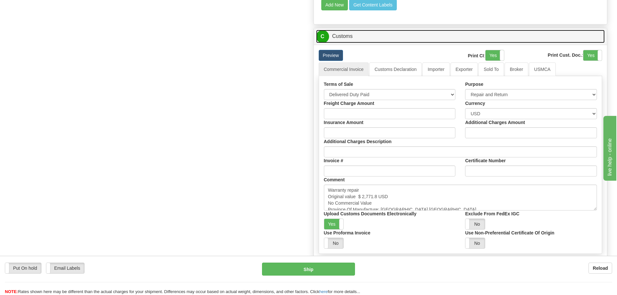
scroll to position [648, 0]
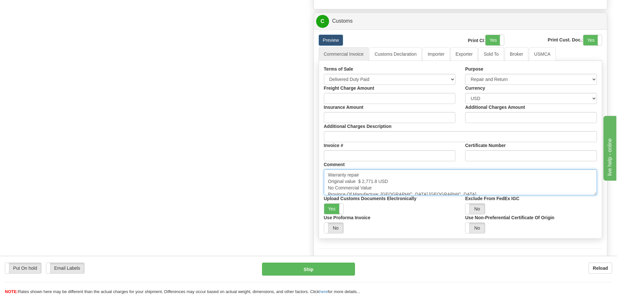
drag, startPoint x: 359, startPoint y: 182, endPoint x: 379, endPoint y: 185, distance: 20.0
click at [379, 185] on textarea "Warranty repair Original value $ 2,771.8 USD No Commercial Value Province Of Ma…" at bounding box center [461, 183] width 274 height 26
click at [378, 184] on textarea "Warranty repair Original value $ 2,771.8 USD No Commercial Value Province Of Ma…" at bounding box center [461, 183] width 274 height 26
click at [377, 183] on textarea "Warranty repair Original value $ 2,771.8 USD No Commercial Value Province Of Ma…" at bounding box center [461, 183] width 274 height 26
drag, startPoint x: 377, startPoint y: 180, endPoint x: 358, endPoint y: 182, distance: 19.3
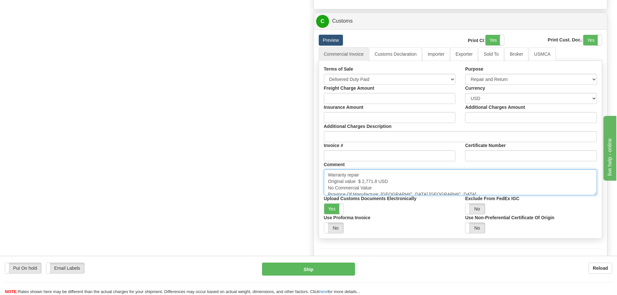
click at [358, 182] on textarea "Warranty repair Original value $ 2,771.8 USD No Commercial Value Province Of Ma…" at bounding box center [461, 183] width 274 height 26
paste textarea "8,837.39"
type textarea "Warranty repair Original value $ 8,837.39 USD No Commercial Value Province Of M…"
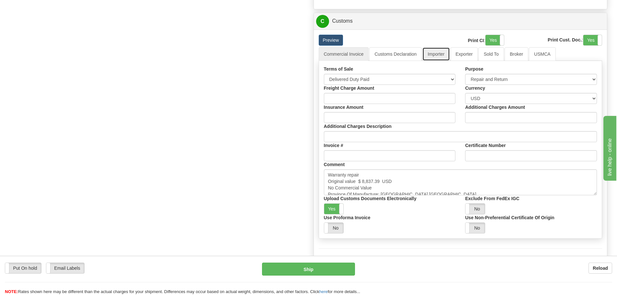
click at [435, 59] on link "Importer" at bounding box center [436, 54] width 27 height 14
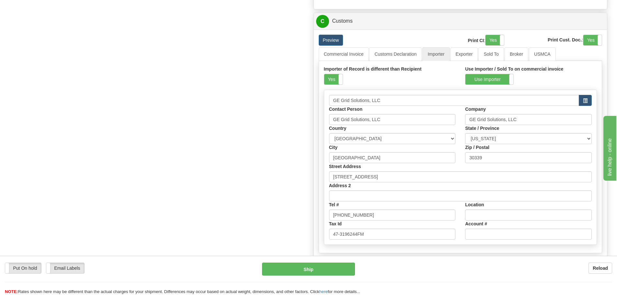
click at [402, 46] on div "Preview" at bounding box center [375, 40] width 122 height 11
click at [401, 51] on link "Customs Declaration" at bounding box center [396, 54] width 53 height 14
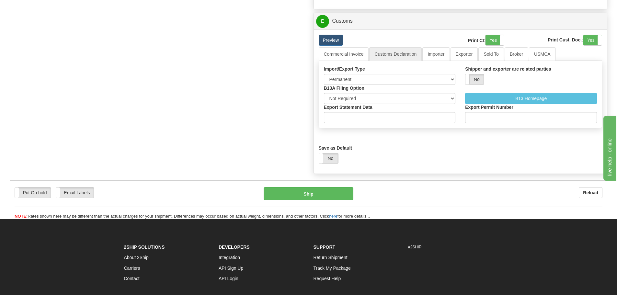
click at [330, 65] on div "Import/Export Type Permanent Temporary Repair Return Shipper and exporter are r…" at bounding box center [461, 94] width 284 height 67
click at [329, 61] on div "Import/Export Type Permanent Temporary Repair Return Shipper and exporter are r…" at bounding box center [461, 94] width 284 height 67
click at [329, 56] on link "Commercial Invoice" at bounding box center [344, 54] width 50 height 14
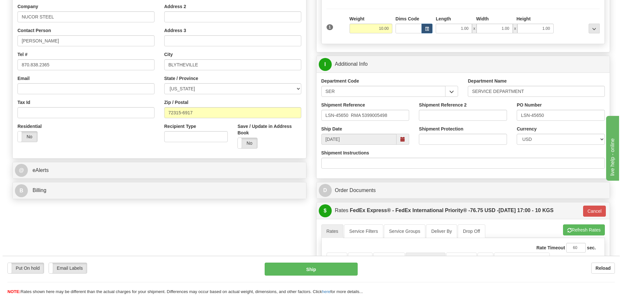
scroll to position [65, 0]
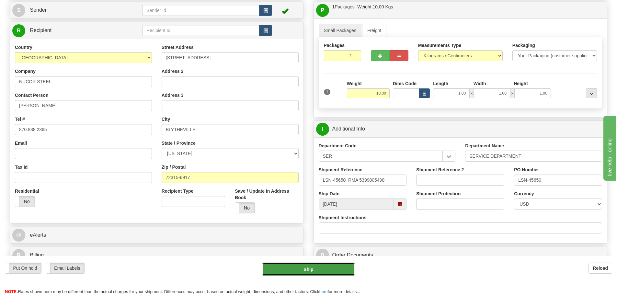
click at [270, 268] on button "Ship" at bounding box center [308, 269] width 93 height 13
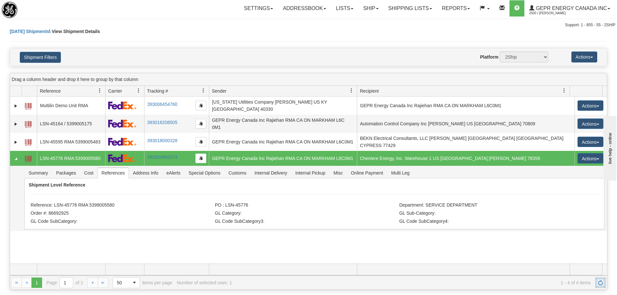
click at [601, 284] on span "Refresh" at bounding box center [600, 282] width 5 height 5
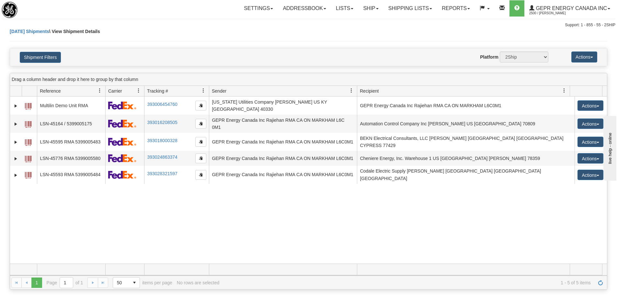
click at [323, 256] on div "31590048 2500 Multilin Demo Unit RMA 393006454760 [DATE] [DATE] 07:27:15 AM [US…" at bounding box center [308, 180] width 597 height 167
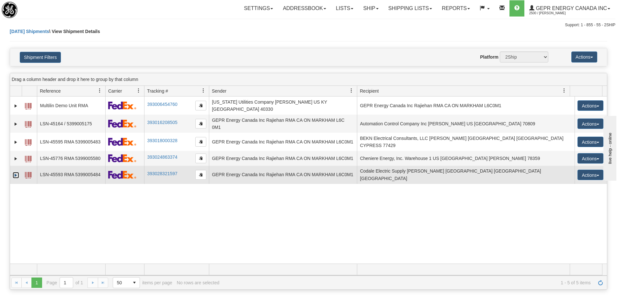
click at [17, 172] on link "Expand" at bounding box center [16, 175] width 6 height 6
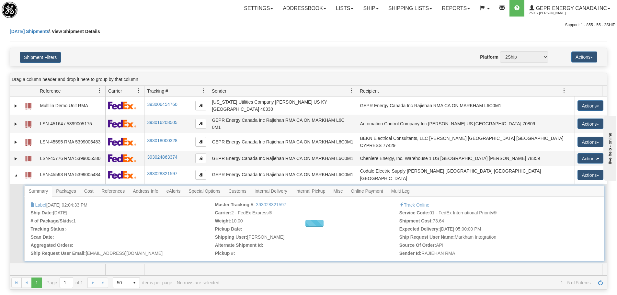
click at [101, 187] on span "References" at bounding box center [113, 191] width 31 height 10
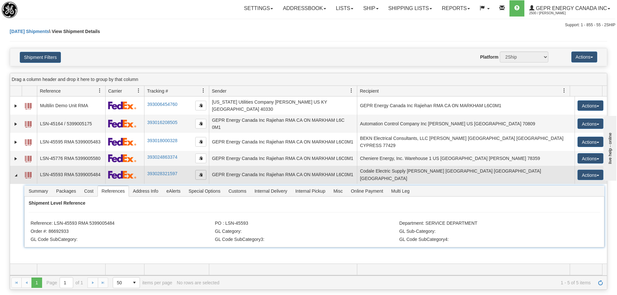
click at [200, 173] on span "button" at bounding box center [201, 175] width 4 height 4
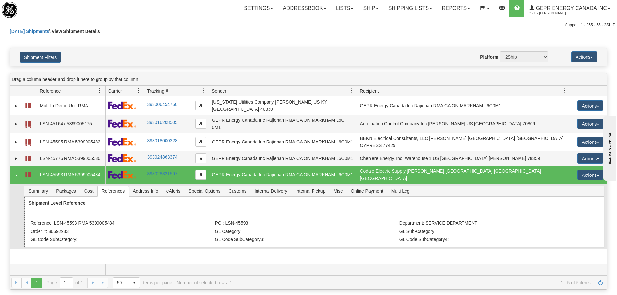
drag, startPoint x: 93, startPoint y: 233, endPoint x: 84, endPoint y: 230, distance: 9.8
click at [83, 219] on ul "Reference: LSN-45593 RMA 5399005484 PO : LSN-45593 Department: SERVICE DEPARTME…" at bounding box center [313, 219] width 566 height 0
click at [132, 229] on li "Order #: 86692933" at bounding box center [121, 232] width 183 height 6
drag, startPoint x: 112, startPoint y: 209, endPoint x: 67, endPoint y: 211, distance: 44.8
click at [69, 210] on div "Shipment Level Reference Reference: LSN-45593 RMA 5399005484 PO : LSN-45593 Dep…" at bounding box center [314, 222] width 580 height 51
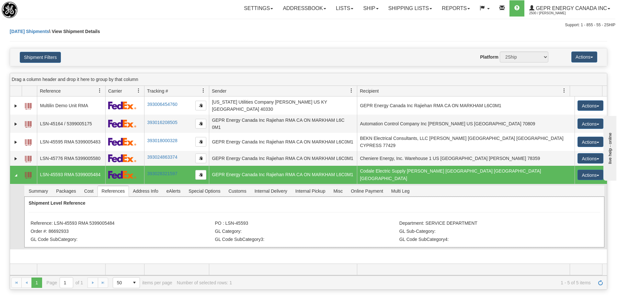
drag, startPoint x: 55, startPoint y: 216, endPoint x: 123, endPoint y: 216, distance: 67.4
click at [123, 221] on li "Reference: LSN-45593 RMA 5399005484" at bounding box center [121, 224] width 183 height 6
copy li "LSN-45593 RMA 5399005484"
click at [225, 45] on div "[DATE] Shipments \ View Shipment Details" at bounding box center [309, 38] width 598 height 20
click at [597, 281] on link "Refresh" at bounding box center [601, 283] width 10 height 10
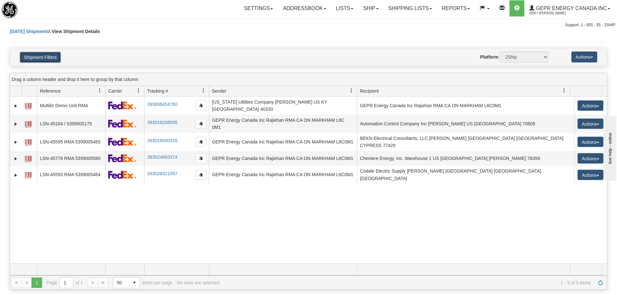
click at [42, 61] on button "Shipment Filters" at bounding box center [40, 57] width 41 height 11
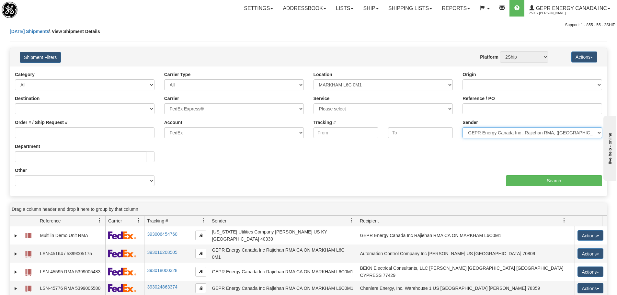
click at [472, 134] on select "Please select GEPR Energy Canada Inc , Rajiehan RMA, ([GEOGRAPHIC_DATA])" at bounding box center [533, 132] width 140 height 11
select select
click at [463, 127] on select "Please select GEPR Energy Canada Inc , Rajiehan RMA, ([GEOGRAPHIC_DATA])" at bounding box center [533, 132] width 140 height 11
click at [518, 175] on div "aaa Search" at bounding box center [458, 176] width 299 height 19
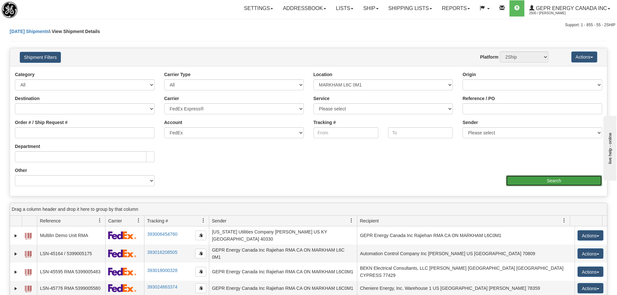
click at [519, 179] on input "Search" at bounding box center [554, 180] width 96 height 11
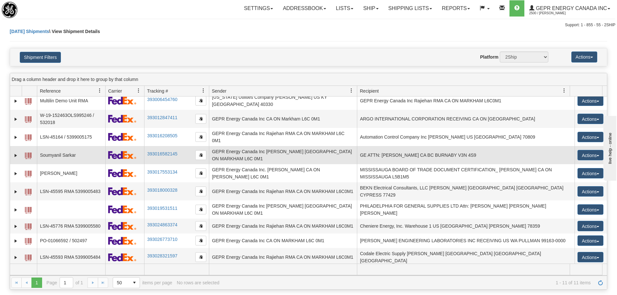
scroll to position [9, 0]
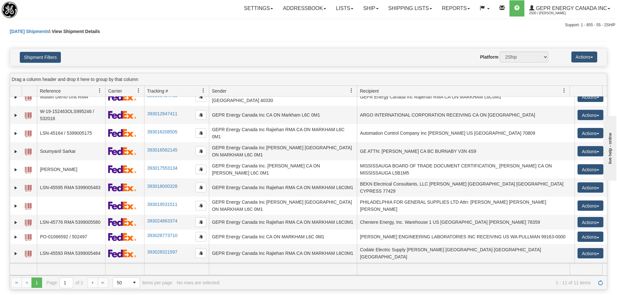
click at [14, 267] on link "Expand" at bounding box center [16, 270] width 6 height 6
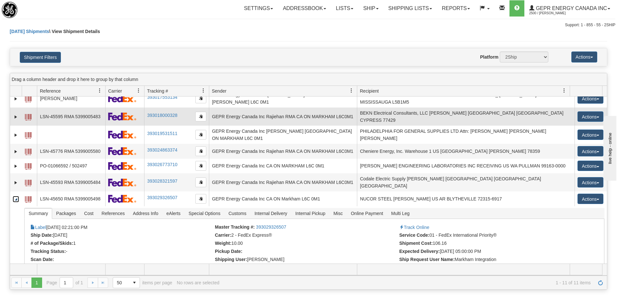
scroll to position [88, 0]
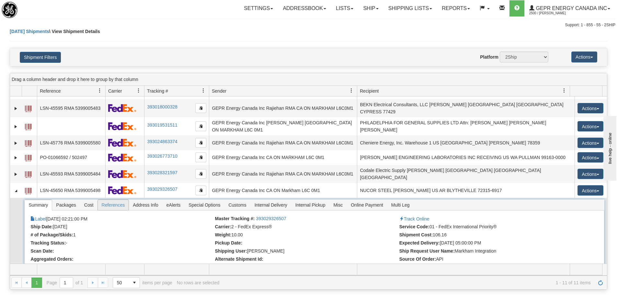
click at [117, 200] on span "References" at bounding box center [113, 205] width 31 height 10
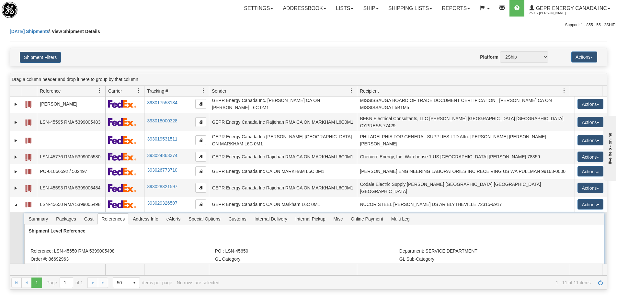
scroll to position [134, 0]
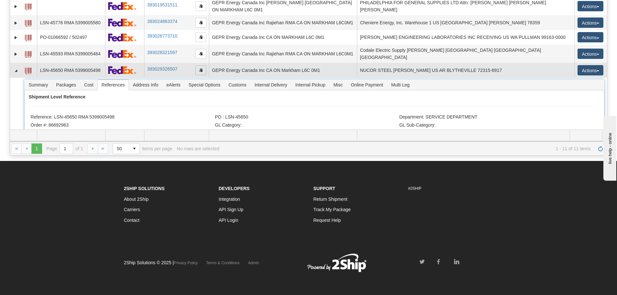
click at [201, 68] on span "button" at bounding box center [201, 70] width 4 height 4
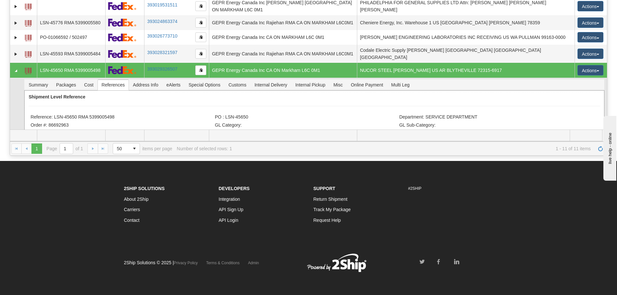
drag, startPoint x: 128, startPoint y: 103, endPoint x: 111, endPoint y: 106, distance: 17.2
click at [111, 114] on li "Reference: LSN-45650 RMA 5399005498" at bounding box center [121, 117] width 183 height 6
click at [118, 114] on li "Reference: LSN-45650 RMA 5399005498" at bounding box center [121, 117] width 183 height 6
drag, startPoint x: 118, startPoint y: 102, endPoint x: 55, endPoint y: 107, distance: 62.7
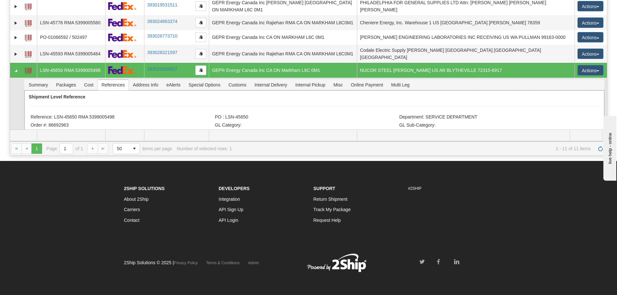
click at [55, 114] on li "Reference: LSN-45650 RMA 5399005498" at bounding box center [121, 117] width 183 height 6
copy li "LSN-45650 RMA 5399005498"
